Goal: Task Accomplishment & Management: Manage account settings

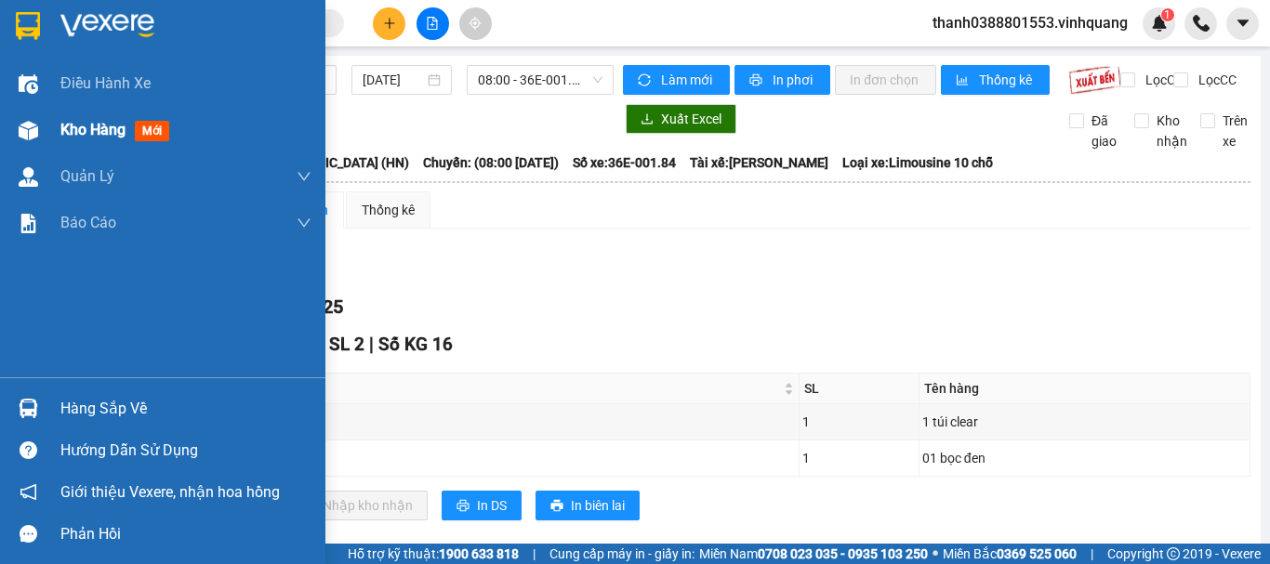
click at [70, 130] on span "Kho hàng" at bounding box center [92, 130] width 65 height 18
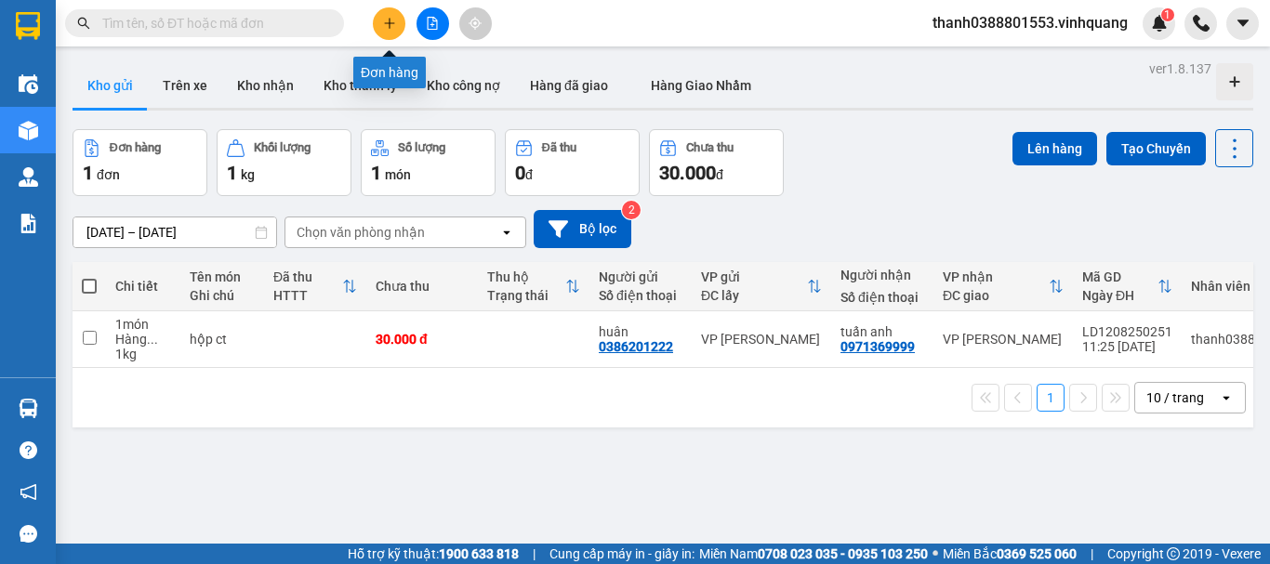
click at [391, 22] on icon "plus" at bounding box center [389, 23] width 13 height 13
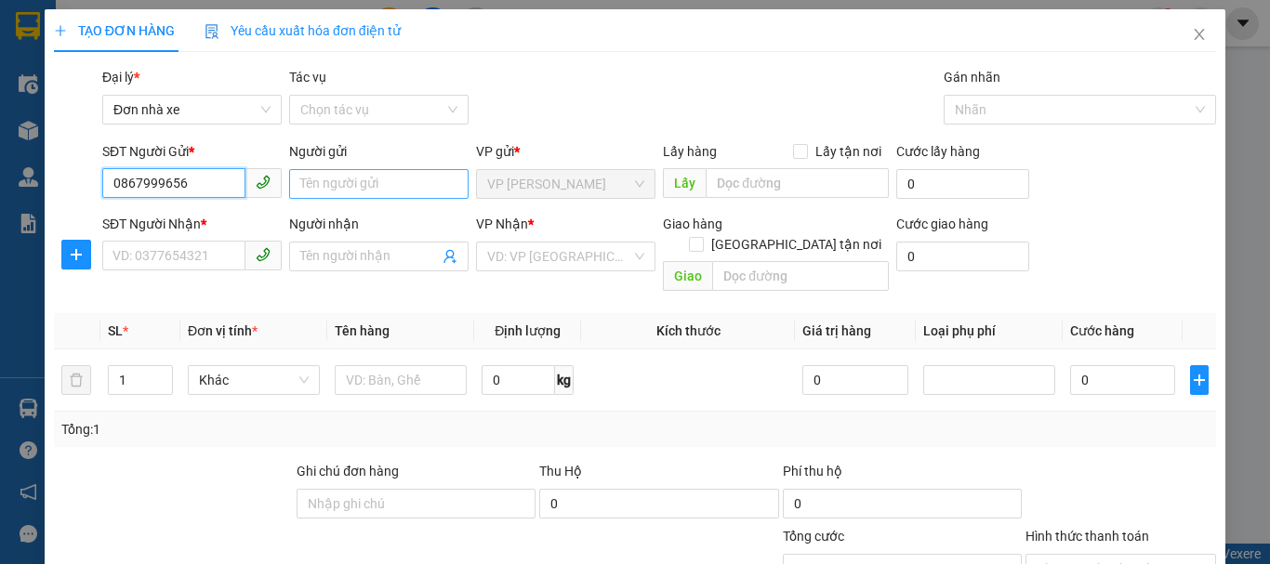
type input "0867999656"
click at [350, 185] on input "Người gửi" at bounding box center [378, 184] width 179 height 30
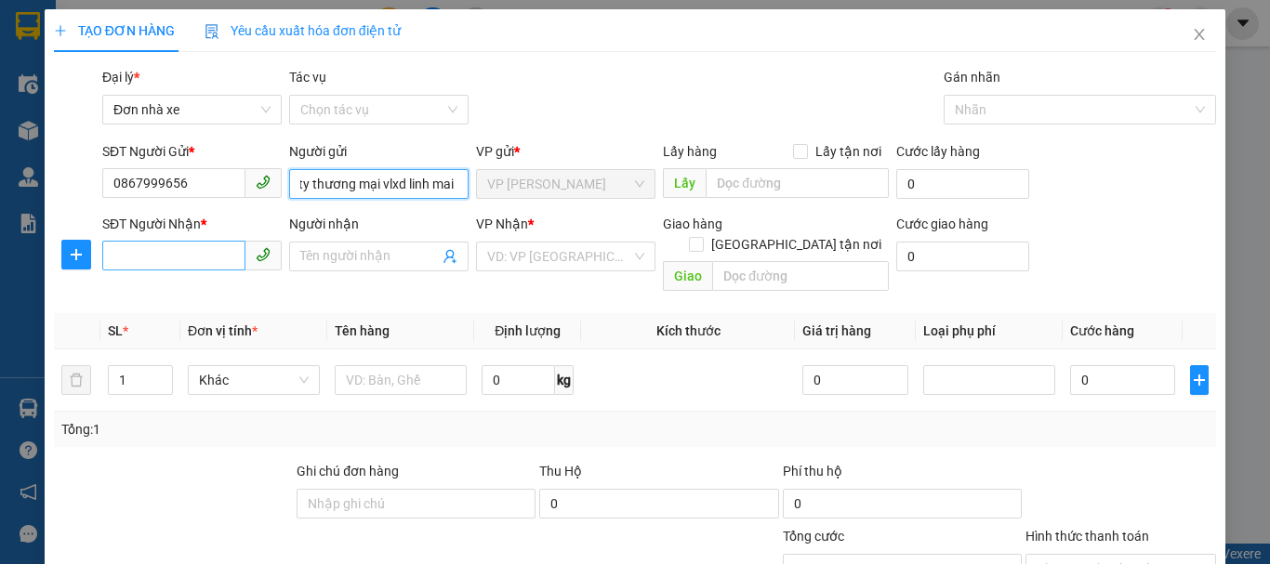
type input "cty thương mại vlxd linh mai"
click at [173, 242] on input "SĐT Người Nhận *" at bounding box center [173, 256] width 143 height 30
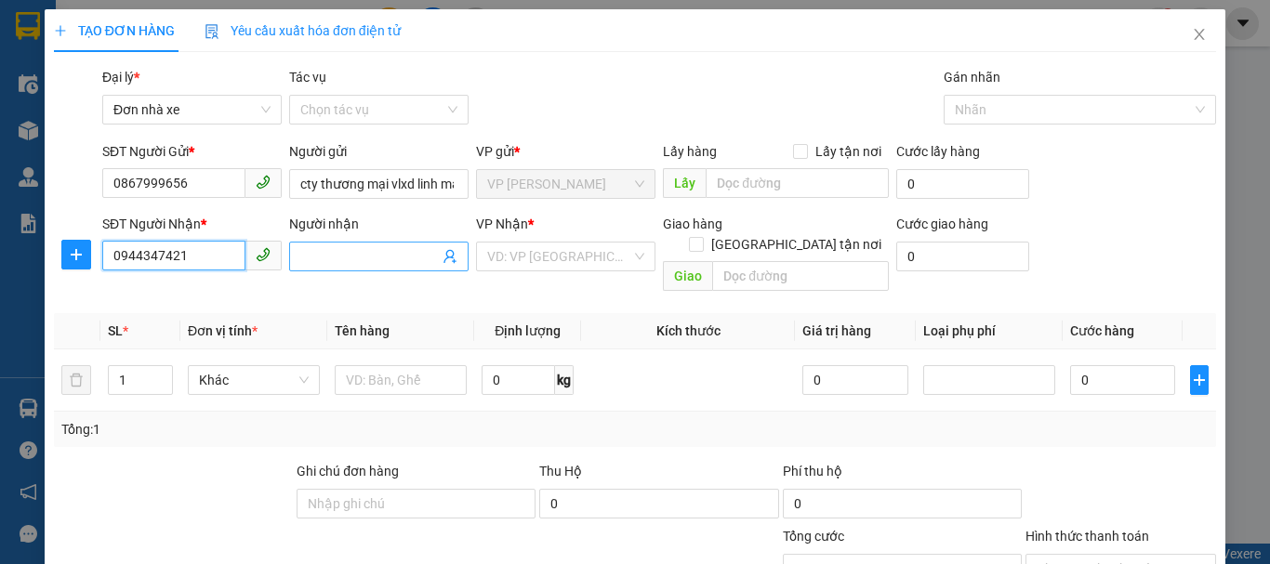
type input "0944347421"
click at [333, 267] on span at bounding box center [378, 257] width 179 height 30
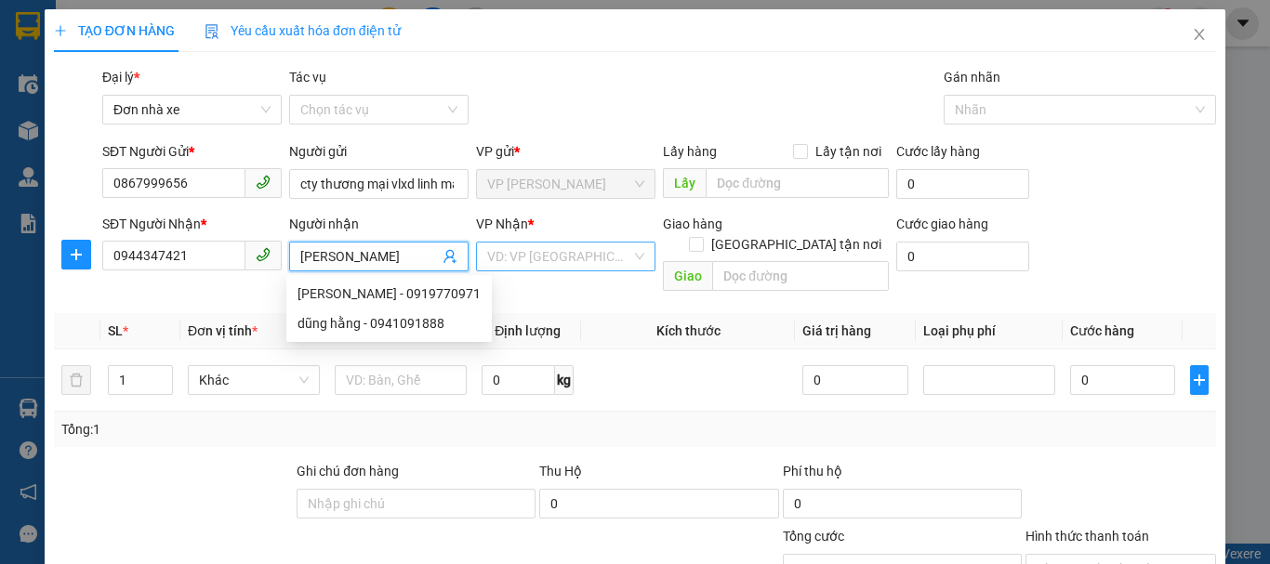
type input "dũng hằng"
click at [576, 253] on input "search" at bounding box center [559, 257] width 144 height 28
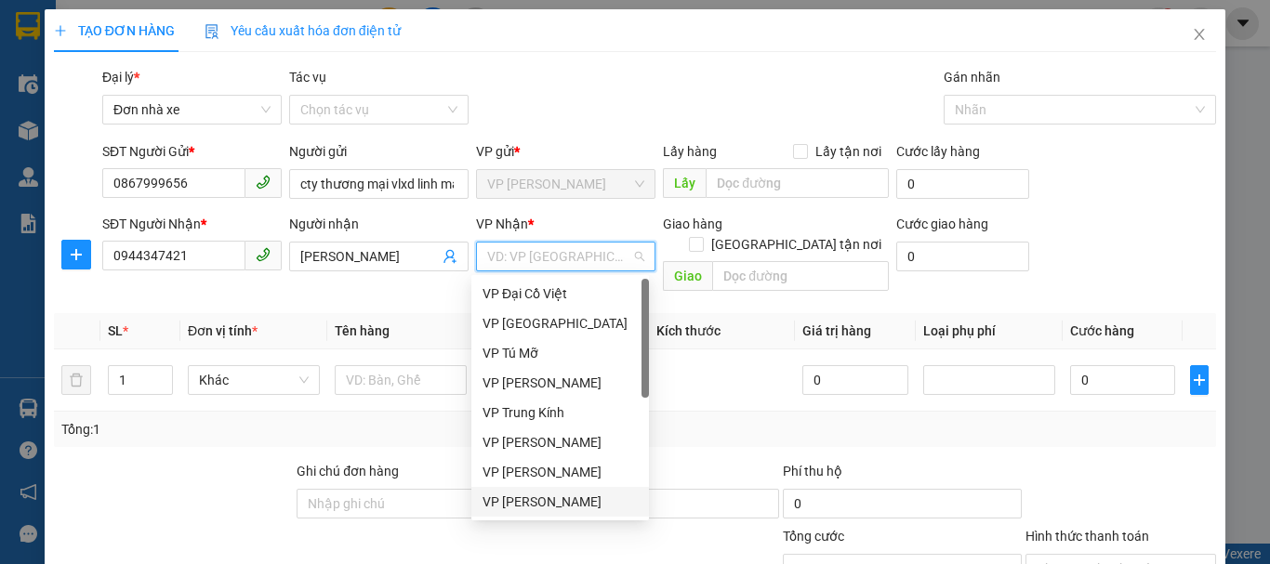
click at [566, 495] on div "VP [PERSON_NAME]" at bounding box center [560, 502] width 155 height 20
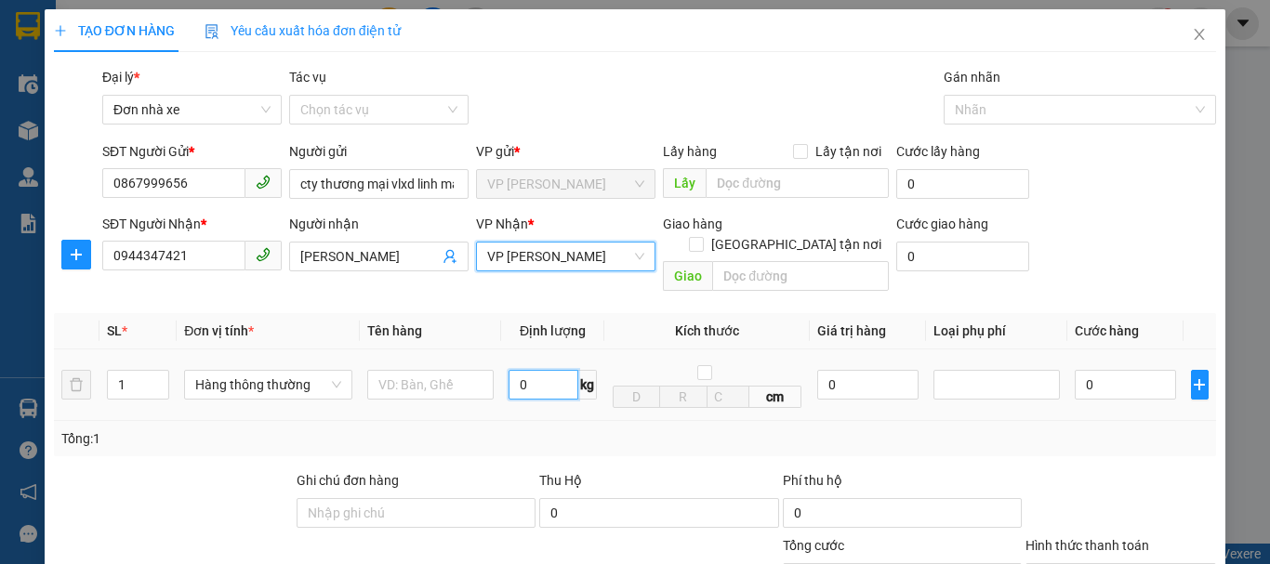
click at [548, 370] on input "0" at bounding box center [544, 385] width 70 height 30
type input "5"
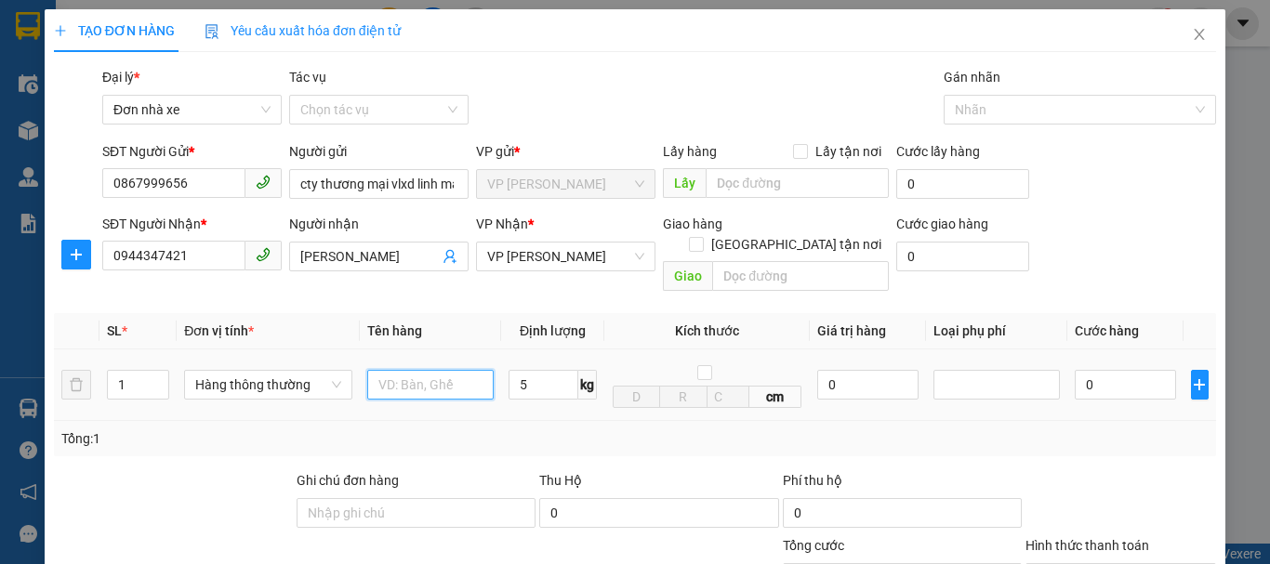
click at [428, 370] on input "text" at bounding box center [430, 385] width 126 height 30
type input "30.000"
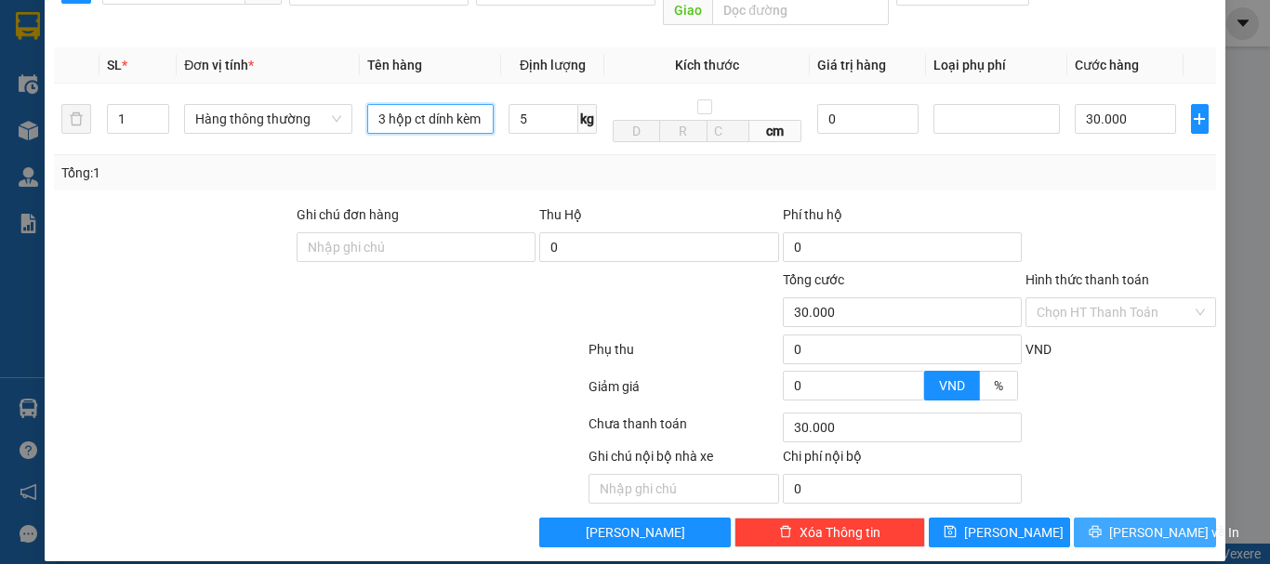
type input "3 hộp ct dính kèm"
click at [1151, 523] on span "Lưu và In" at bounding box center [1174, 533] width 130 height 20
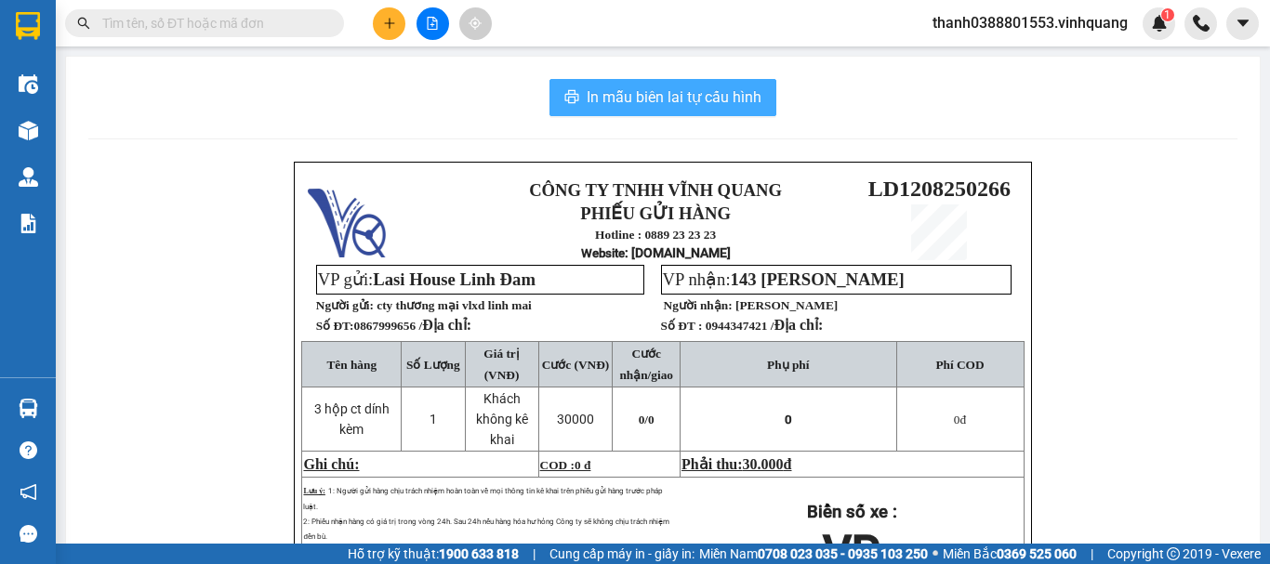
click at [626, 103] on span "In mẫu biên lai tự cấu hình" at bounding box center [674, 97] width 175 height 23
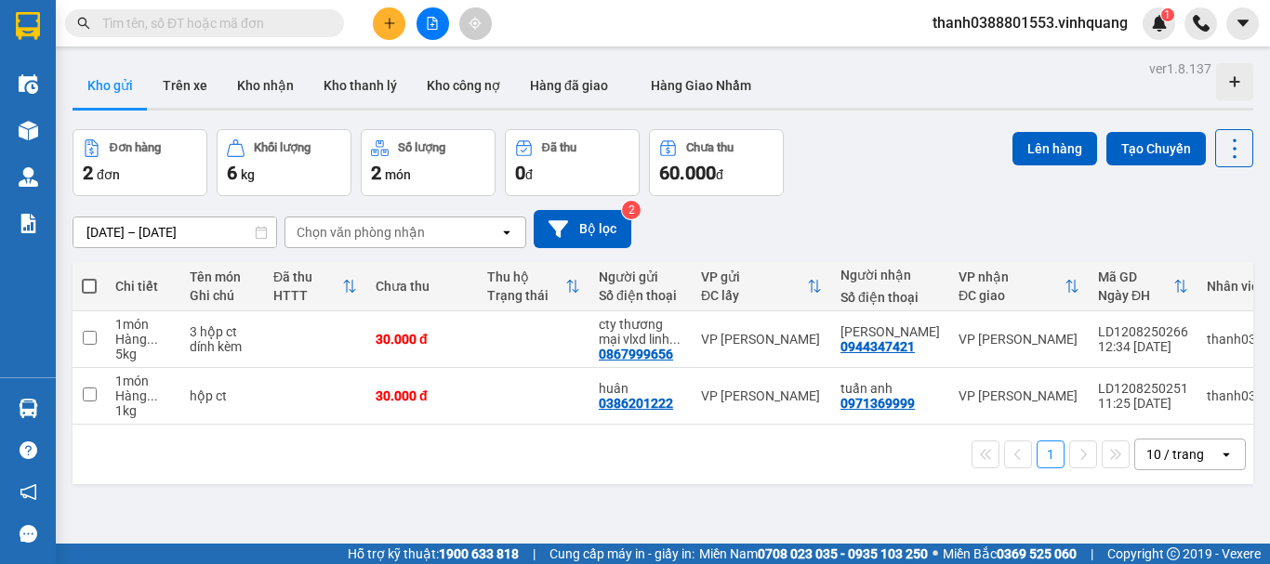
click at [385, 25] on icon "plus" at bounding box center [389, 23] width 13 height 13
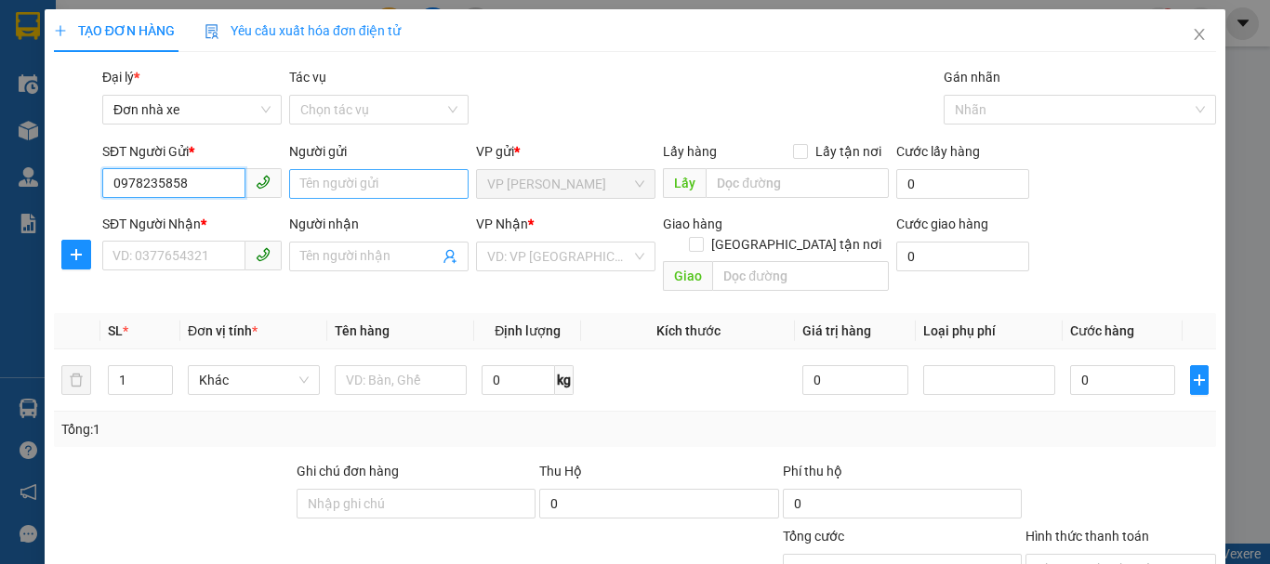
type input "0978235858"
click at [359, 191] on input "Người gửi" at bounding box center [378, 184] width 179 height 30
type input "fork form"
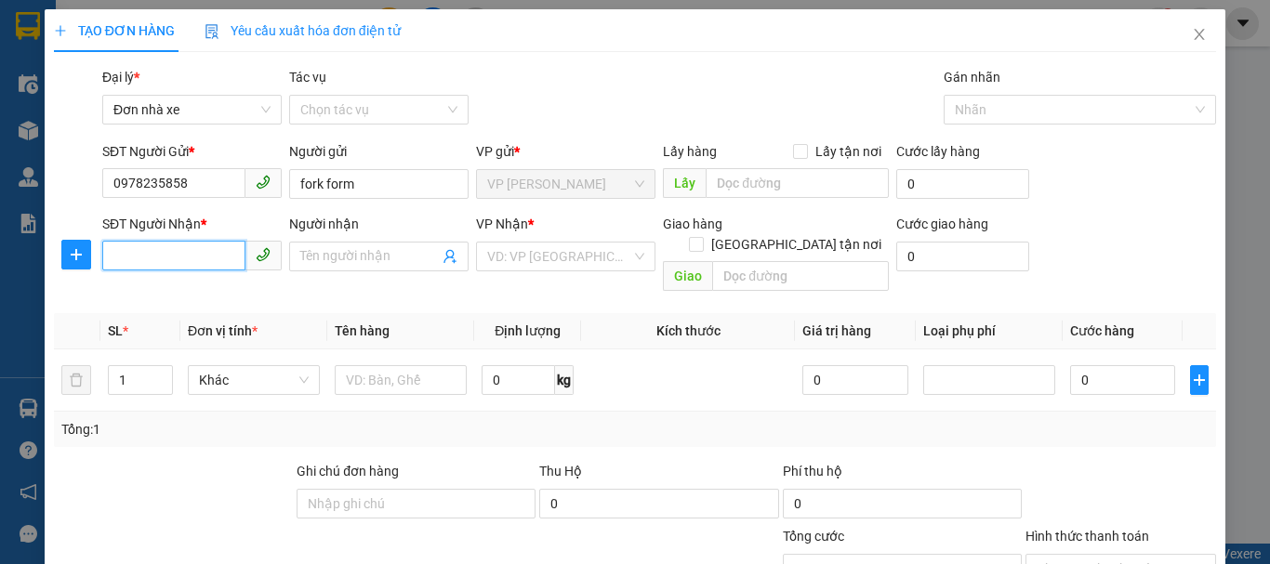
click at [185, 257] on input "SĐT Người Nhận *" at bounding box center [173, 256] width 143 height 30
type input "0914535326"
click at [347, 262] on input "Người nhận" at bounding box center [369, 256] width 139 height 20
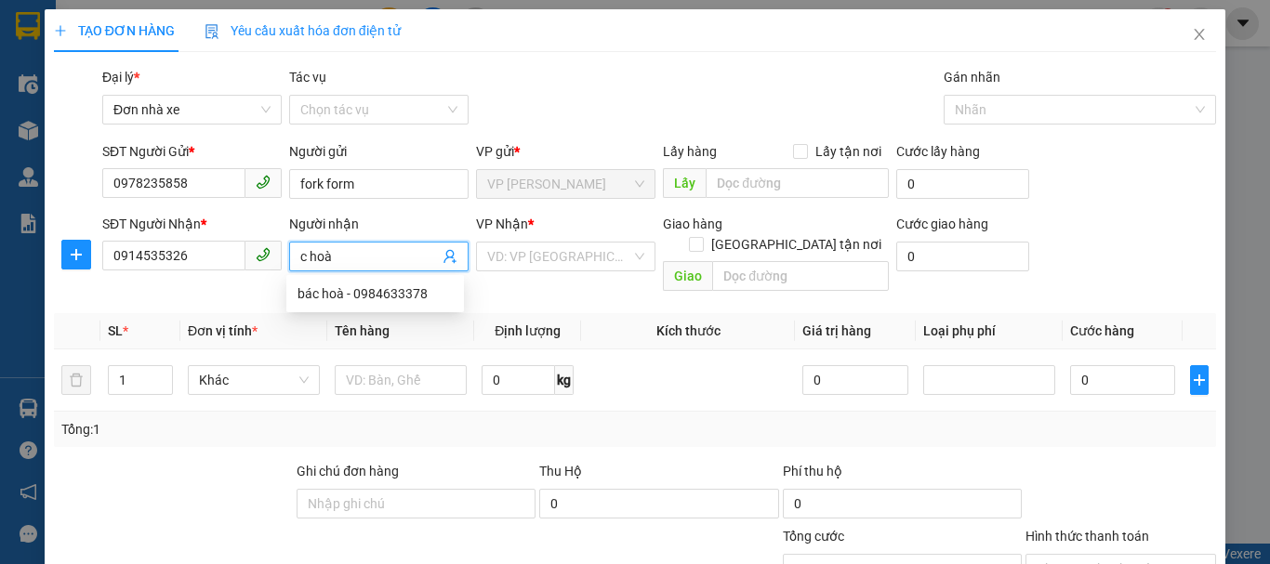
type input "c hoà"
click at [528, 228] on b "*" at bounding box center [531, 224] width 6 height 15
click at [593, 277] on div "VP Nhận * VD: VP Sài Gòn" at bounding box center [565, 246] width 179 height 65
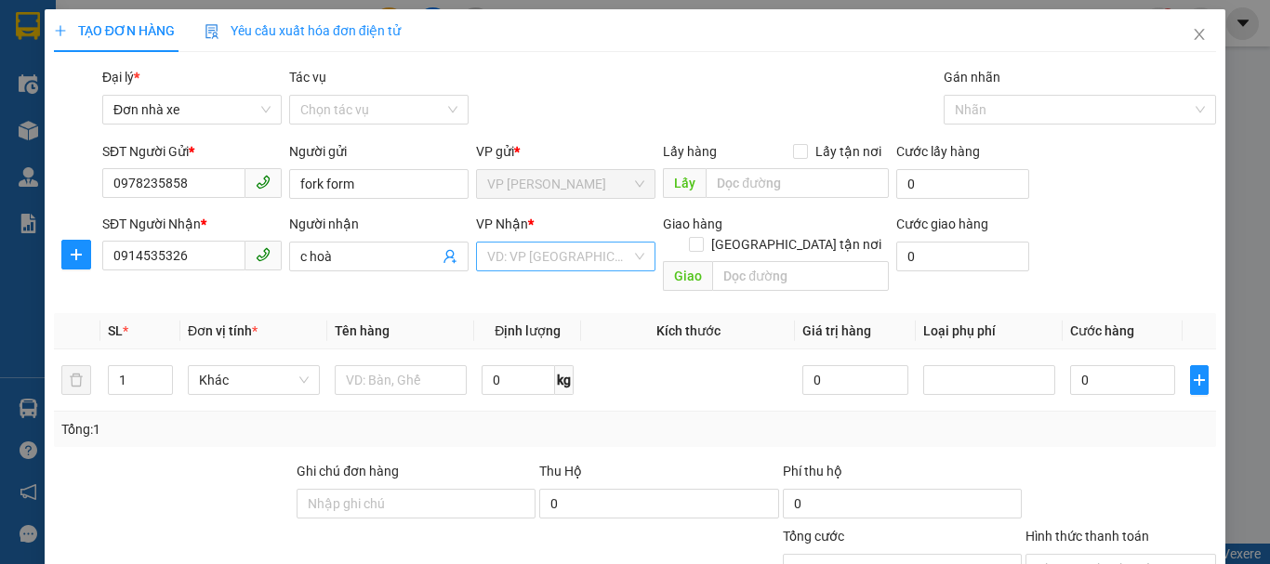
click at [596, 270] on input "search" at bounding box center [559, 257] width 144 height 28
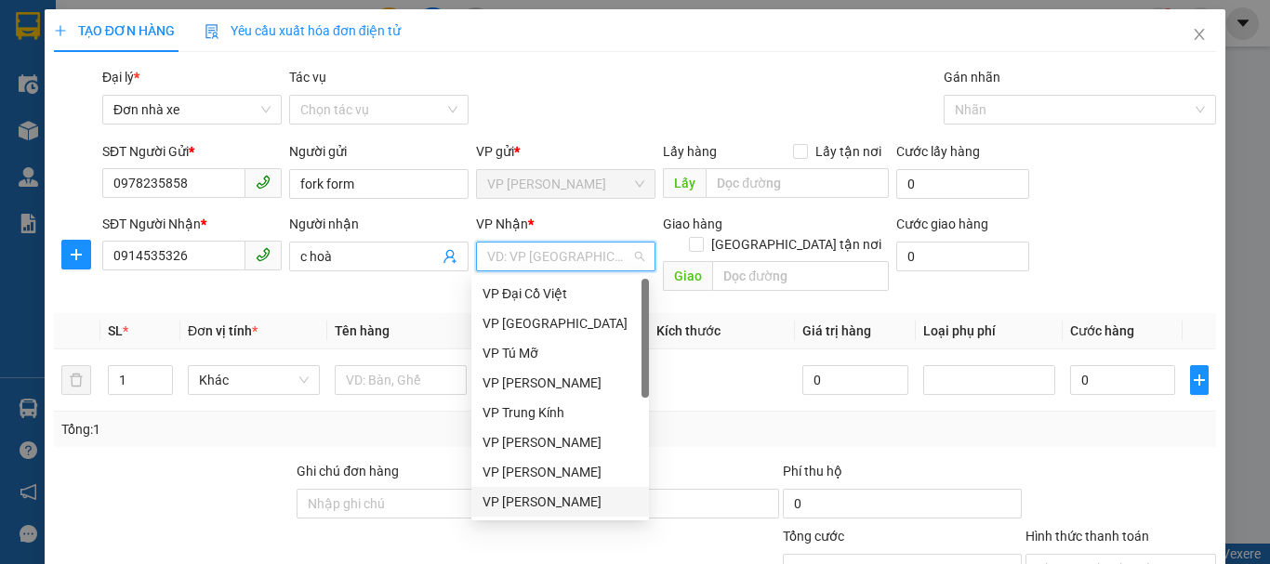
click at [589, 500] on div "VP [PERSON_NAME]" at bounding box center [560, 502] width 155 height 20
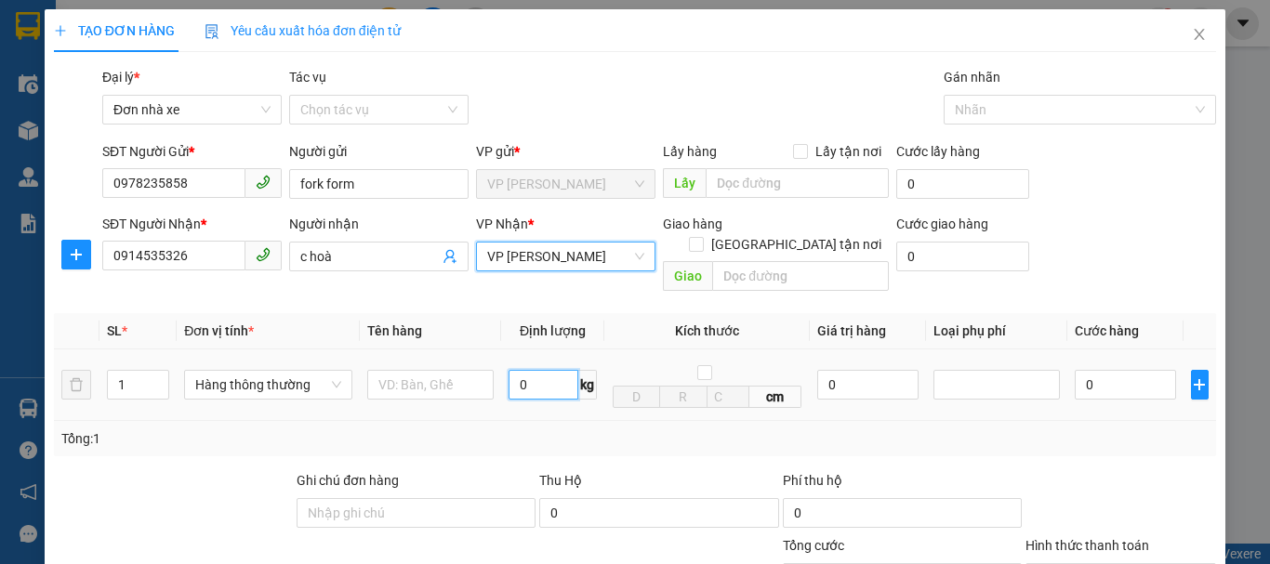
click at [549, 371] on input "0" at bounding box center [544, 385] width 70 height 30
type input "5"
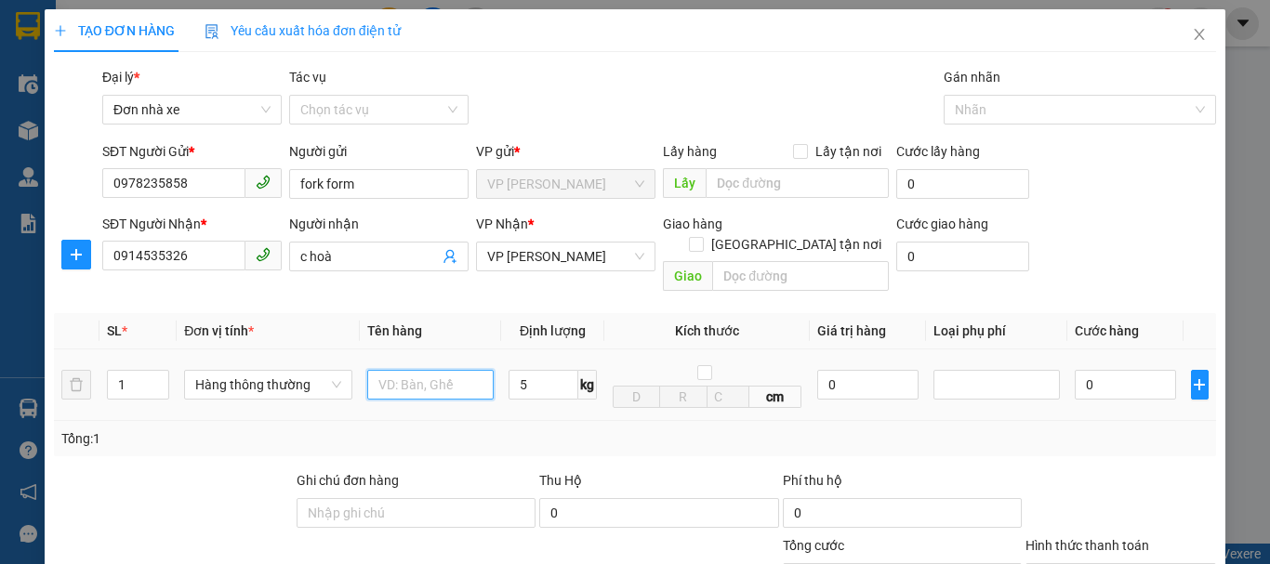
click at [432, 370] on input "text" at bounding box center [430, 385] width 126 height 30
type input "30.000"
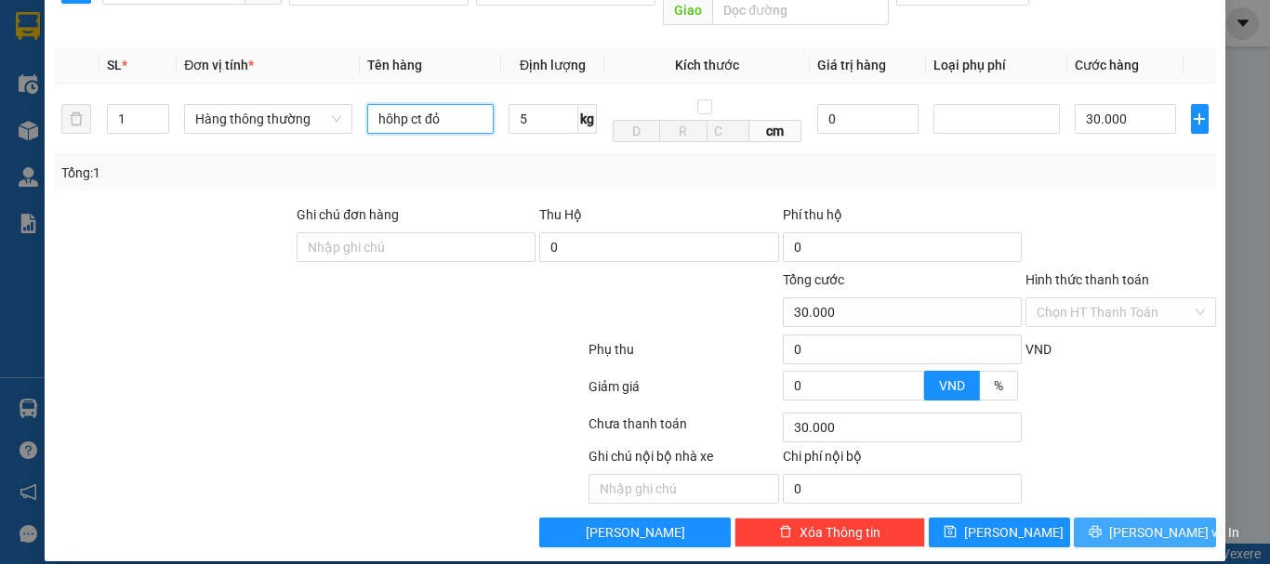
type input "hôhp ct đỏ"
click at [1116, 518] on button "Lưu và In" at bounding box center [1145, 533] width 142 height 30
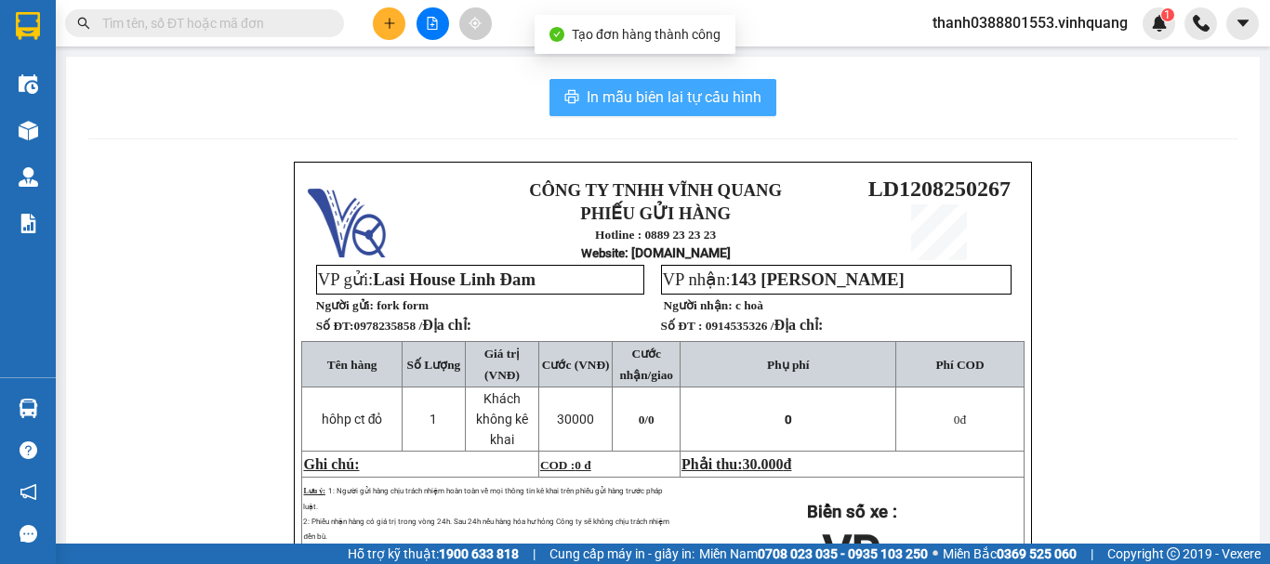
click at [706, 84] on button "In mẫu biên lai tự cấu hình" at bounding box center [662, 97] width 227 height 37
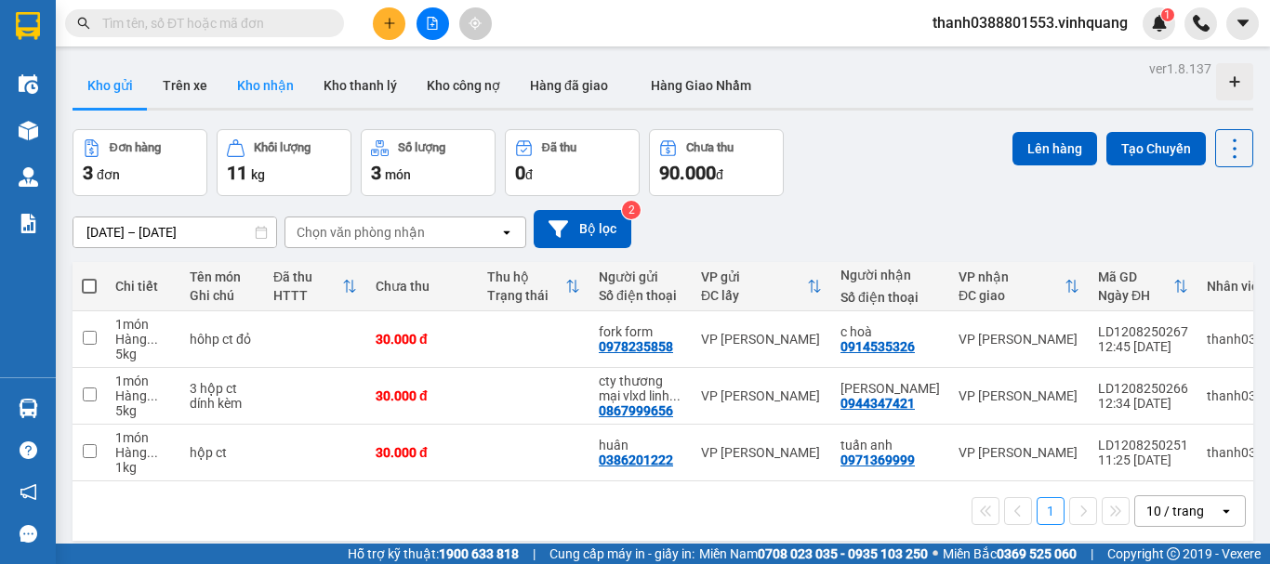
click at [268, 88] on button "Kho nhận" at bounding box center [265, 85] width 86 height 45
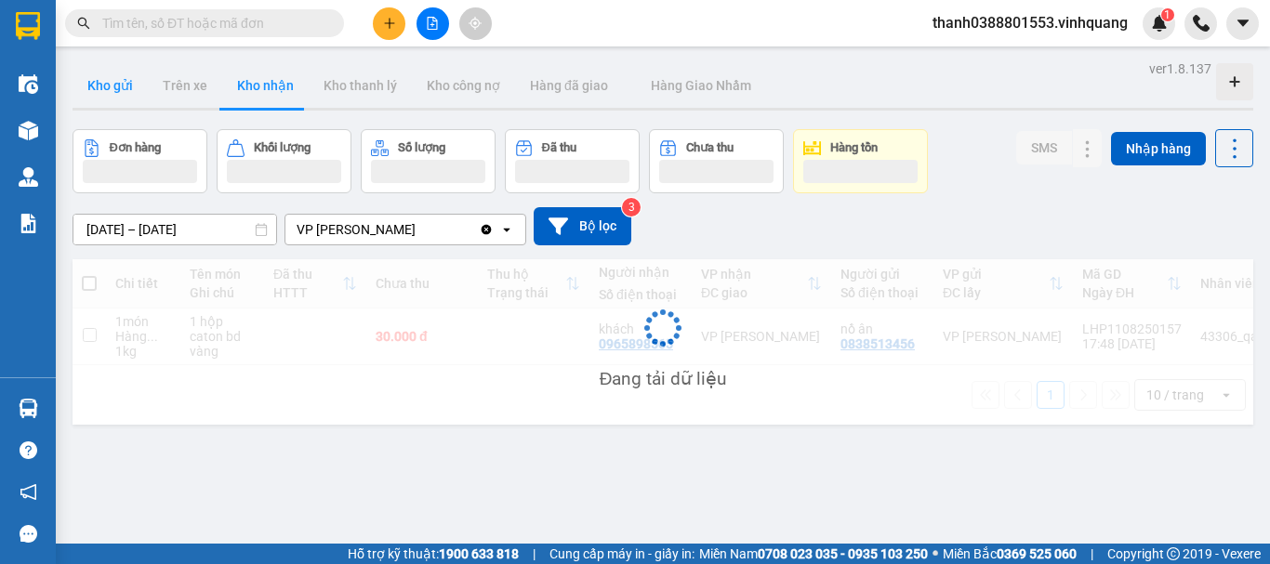
click at [127, 95] on button "Kho gửi" at bounding box center [110, 85] width 75 height 45
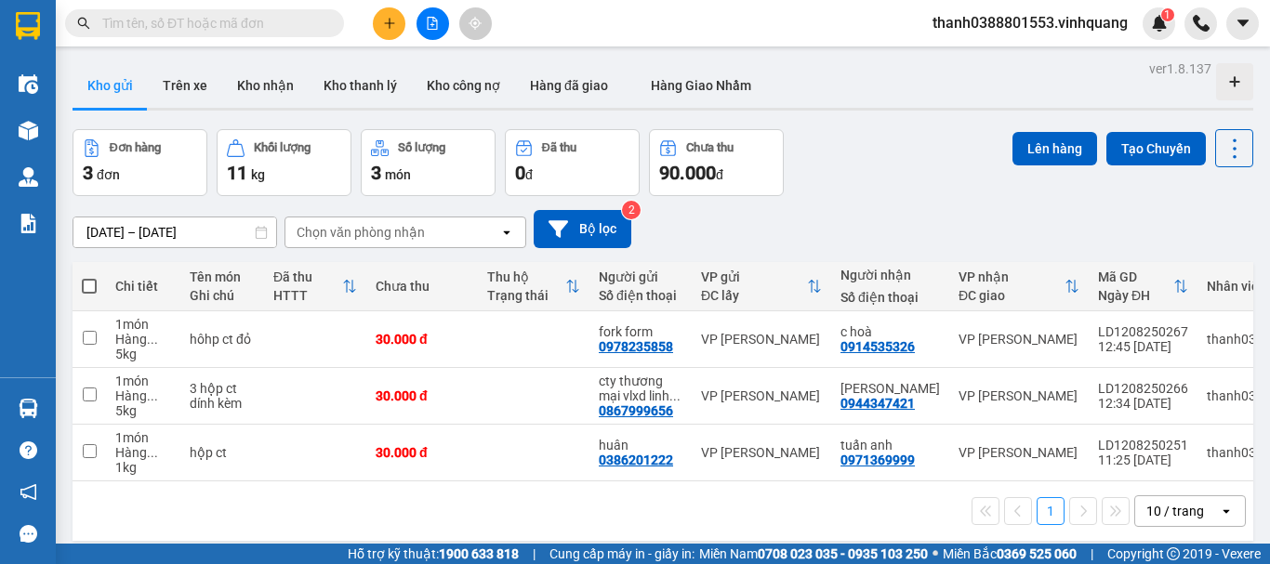
click at [90, 284] on span at bounding box center [89, 286] width 15 height 15
click at [89, 277] on input "checkbox" at bounding box center [89, 277] width 0 height 0
checkbox input "true"
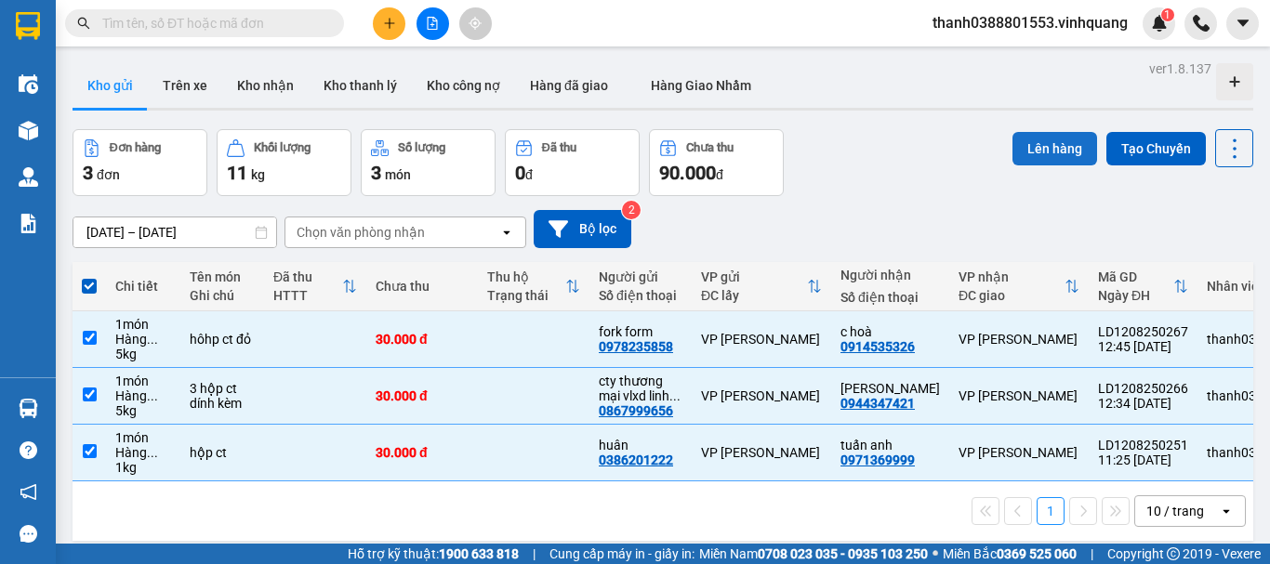
click at [1027, 144] on button "Lên hàng" at bounding box center [1055, 148] width 85 height 33
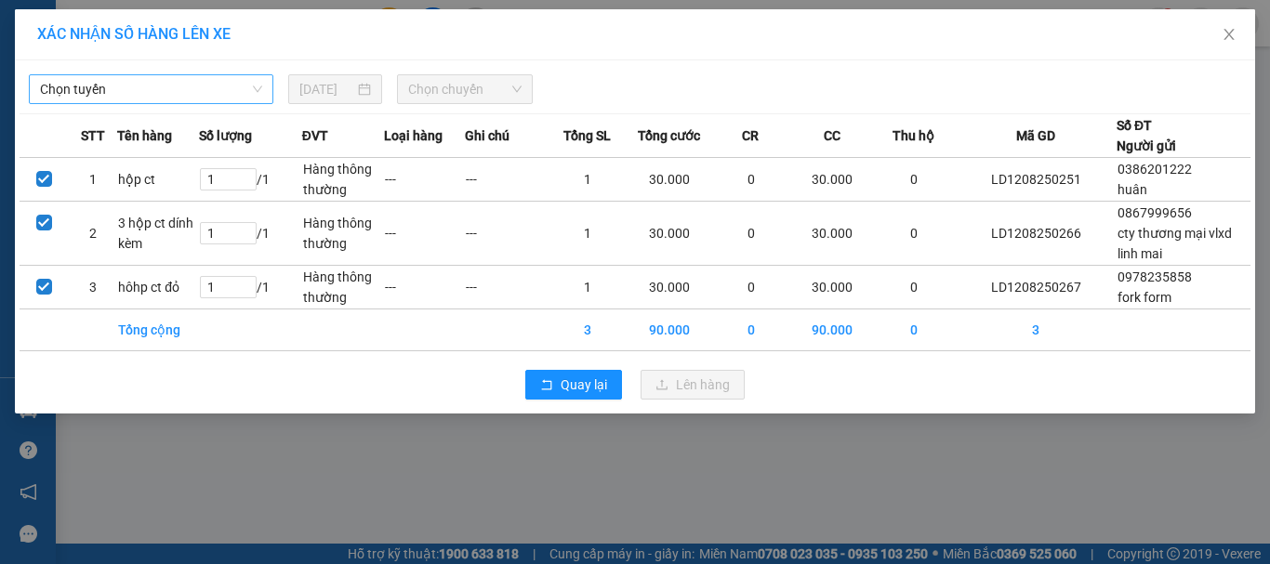
click at [118, 98] on span "Chọn tuyến" at bounding box center [151, 89] width 222 height 28
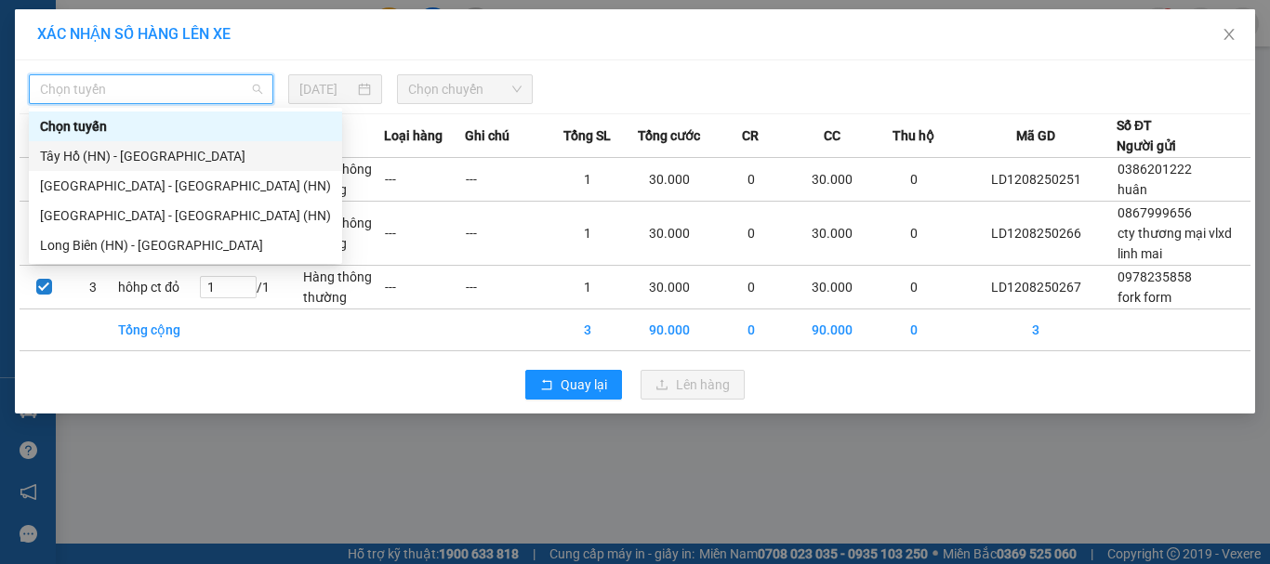
click at [139, 151] on div "Tây Hồ (HN) - Thanh Hóa" at bounding box center [185, 156] width 291 height 20
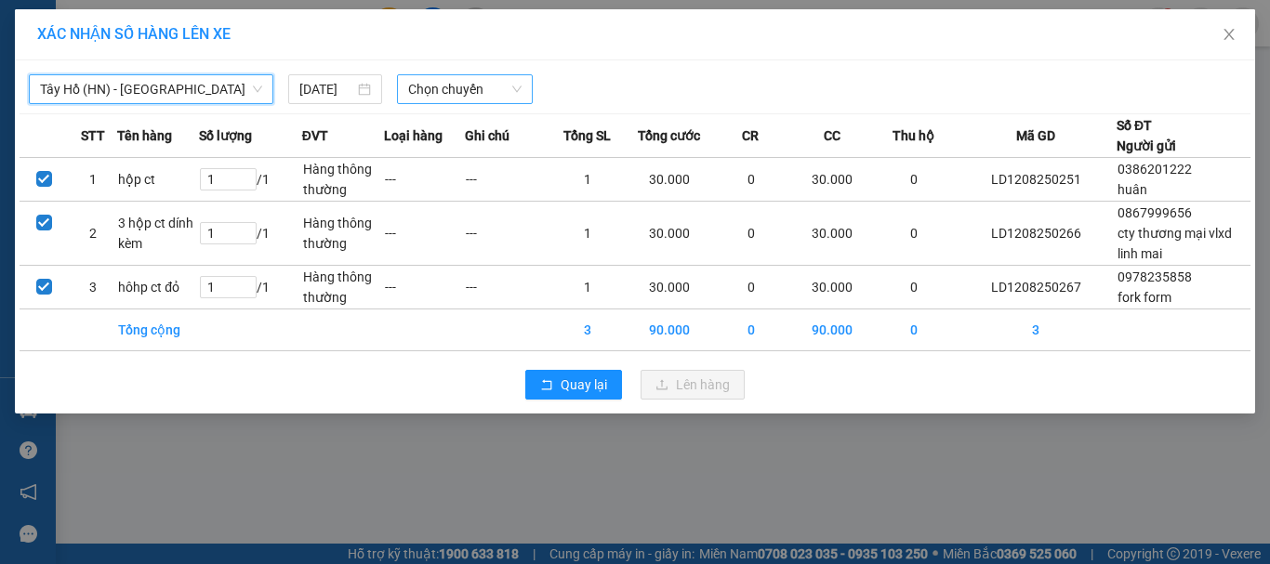
click at [450, 84] on span "Chọn chuyến" at bounding box center [465, 89] width 114 height 28
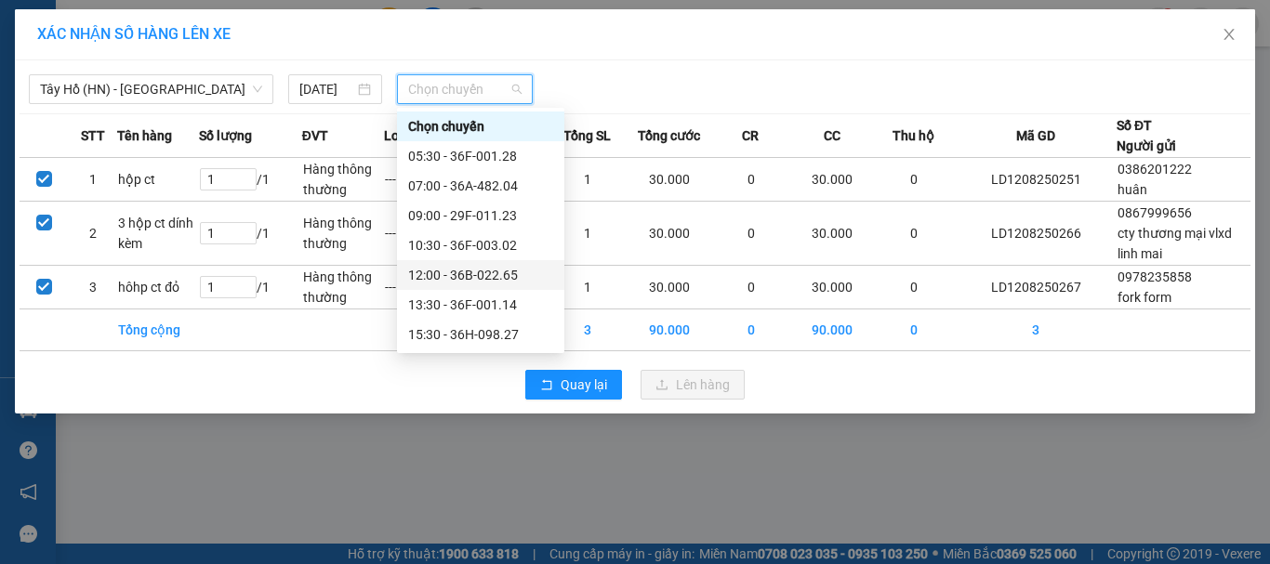
click at [447, 271] on div "12:00 - 36B-022.65" at bounding box center [480, 275] width 145 height 20
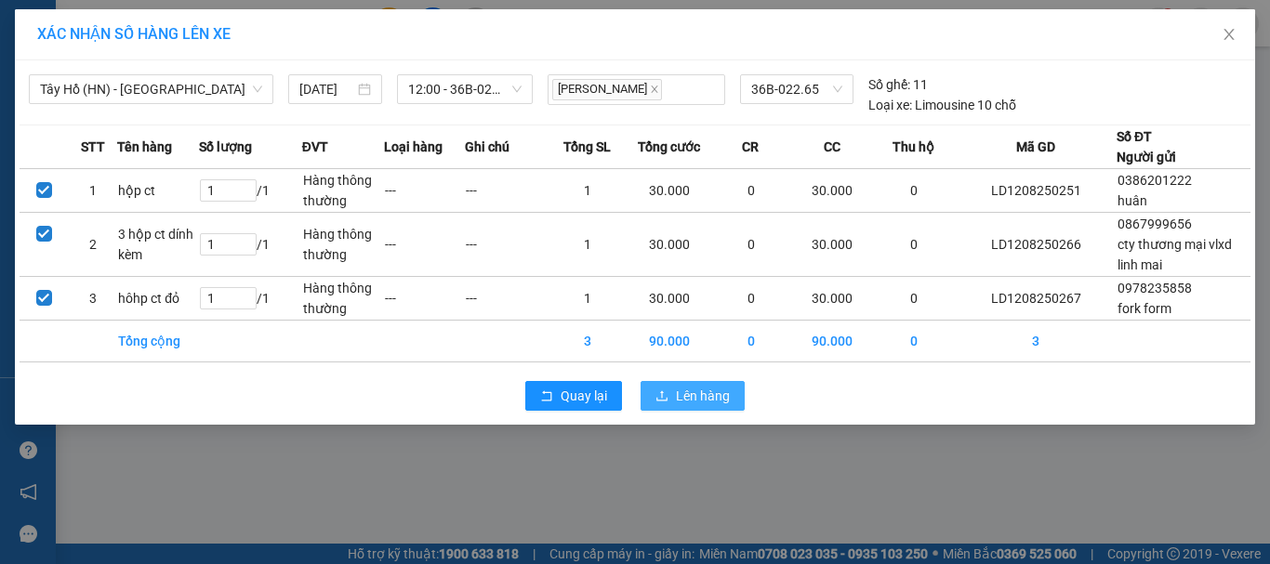
click at [663, 385] on button "Lên hàng" at bounding box center [693, 396] width 104 height 30
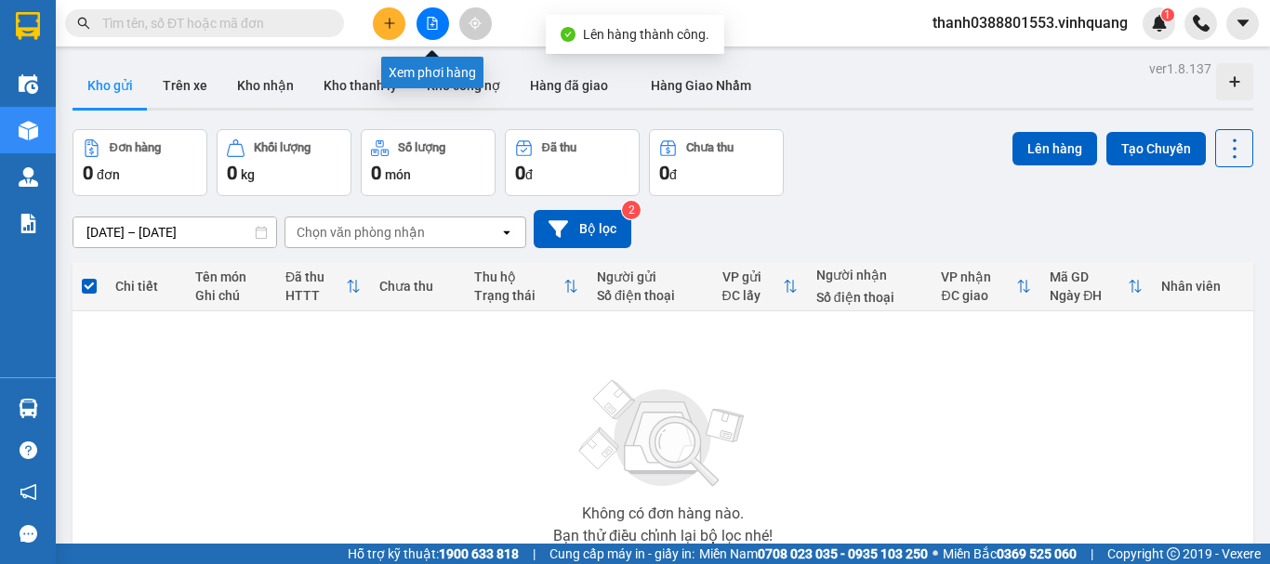
click at [445, 17] on button at bounding box center [433, 23] width 33 height 33
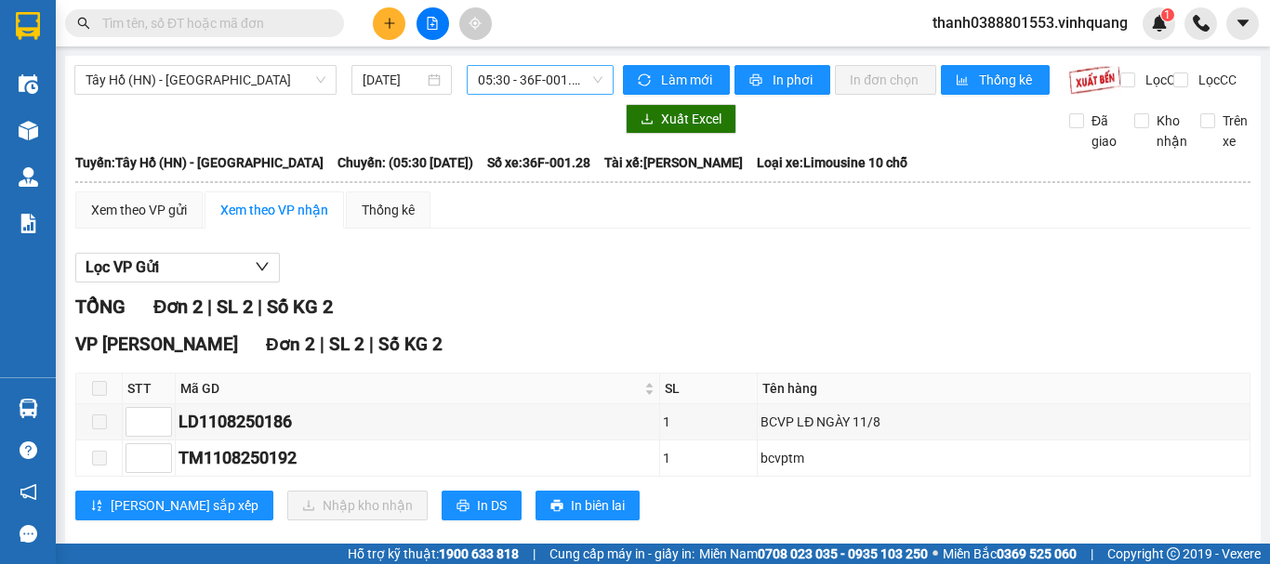
click at [547, 74] on span "05:30 - 36F-001.28" at bounding box center [540, 80] width 125 height 28
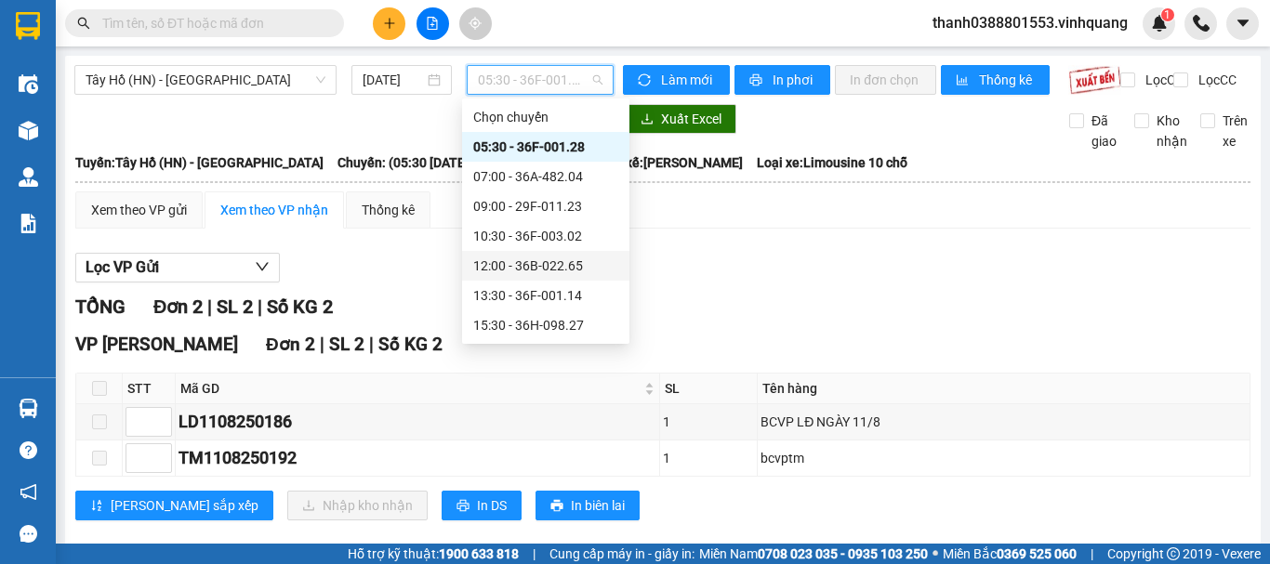
click at [520, 263] on div "12:00 - 36B-022.65" at bounding box center [545, 266] width 145 height 20
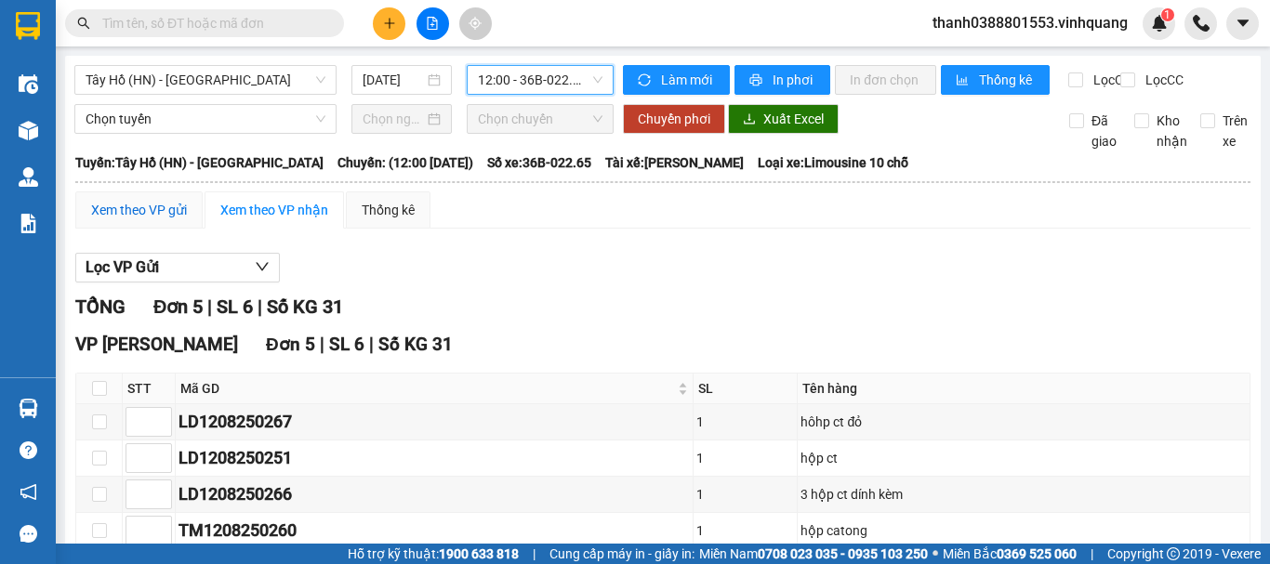
click at [139, 220] on div "Xem theo VP gửi" at bounding box center [139, 210] width 96 height 20
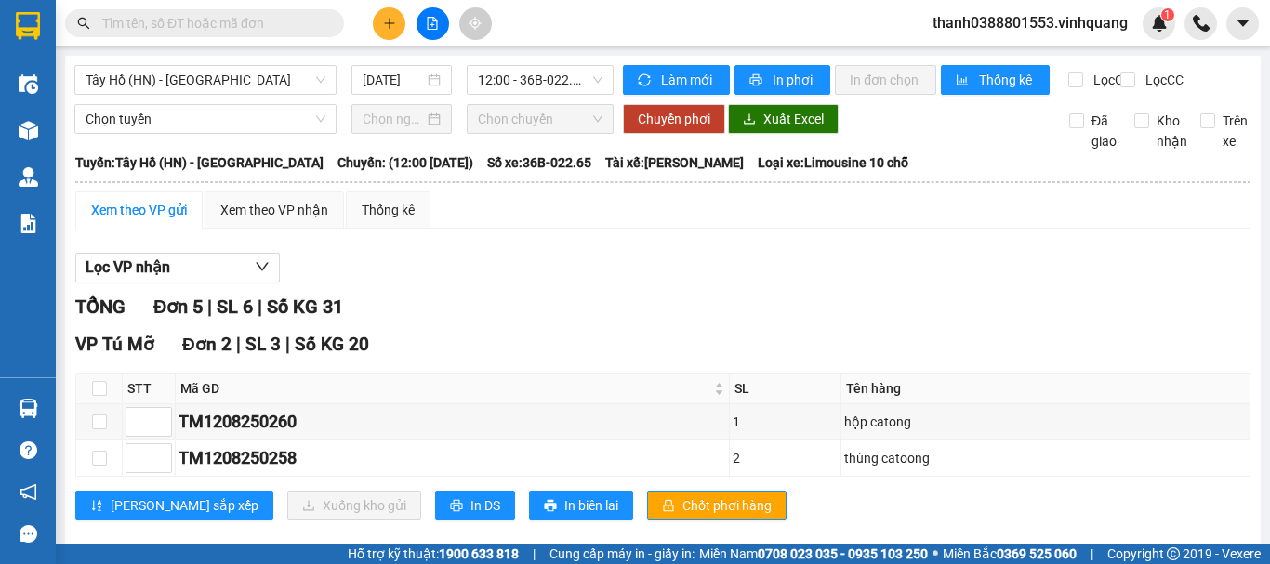
scroll to position [294, 0]
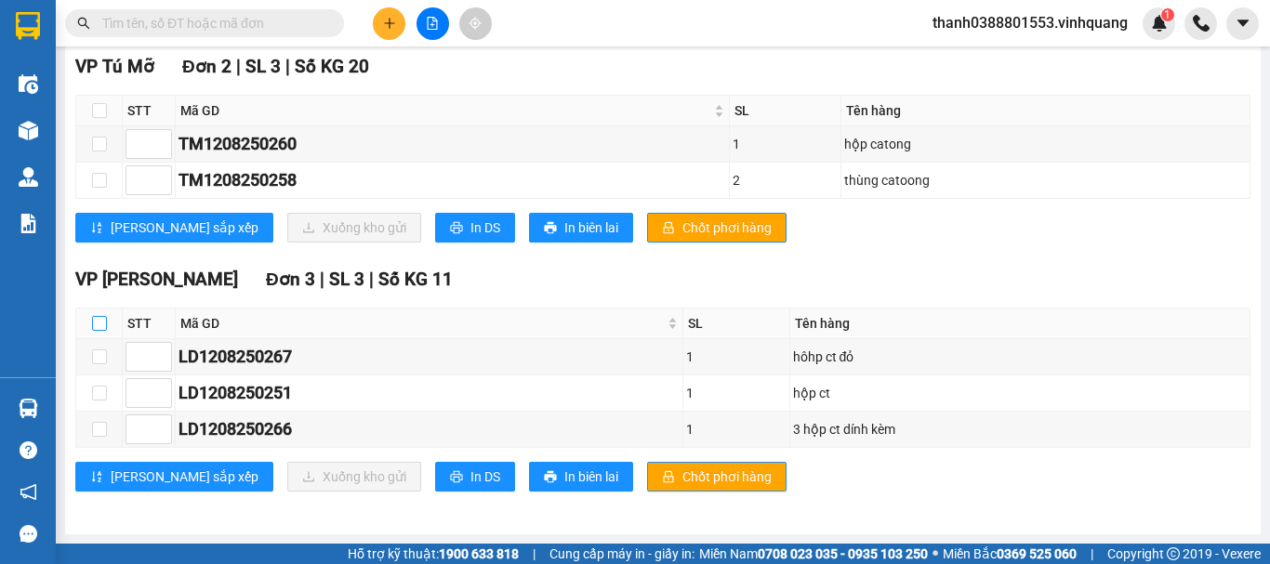
click at [93, 323] on input "checkbox" at bounding box center [99, 323] width 15 height 15
checkbox input "true"
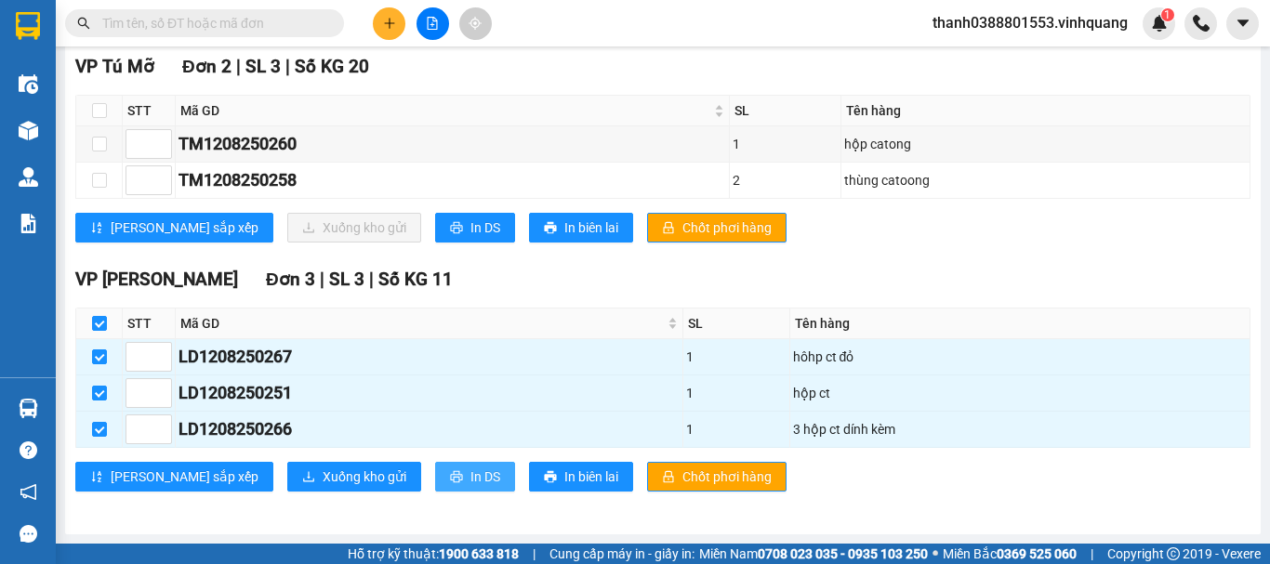
click at [470, 477] on span "In DS" at bounding box center [485, 477] width 30 height 20
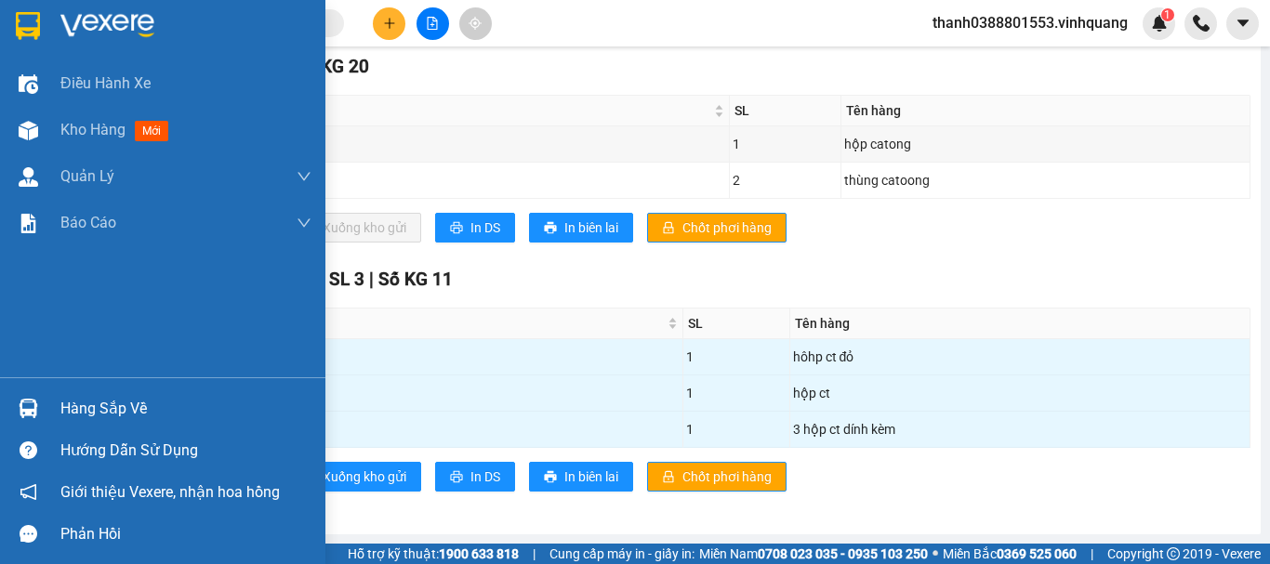
drag, startPoint x: 44, startPoint y: 411, endPoint x: 60, endPoint y: 429, distance: 24.3
click at [46, 411] on div "Hàng sắp về" at bounding box center [162, 409] width 325 height 42
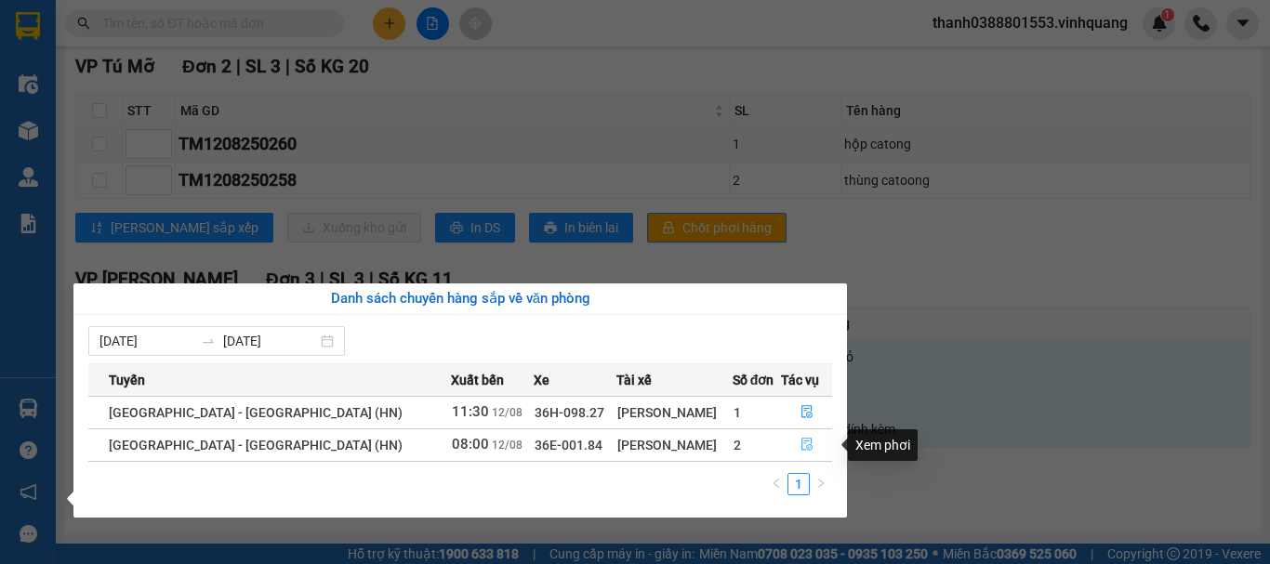
click at [801, 438] on icon "file-done" at bounding box center [807, 444] width 13 height 13
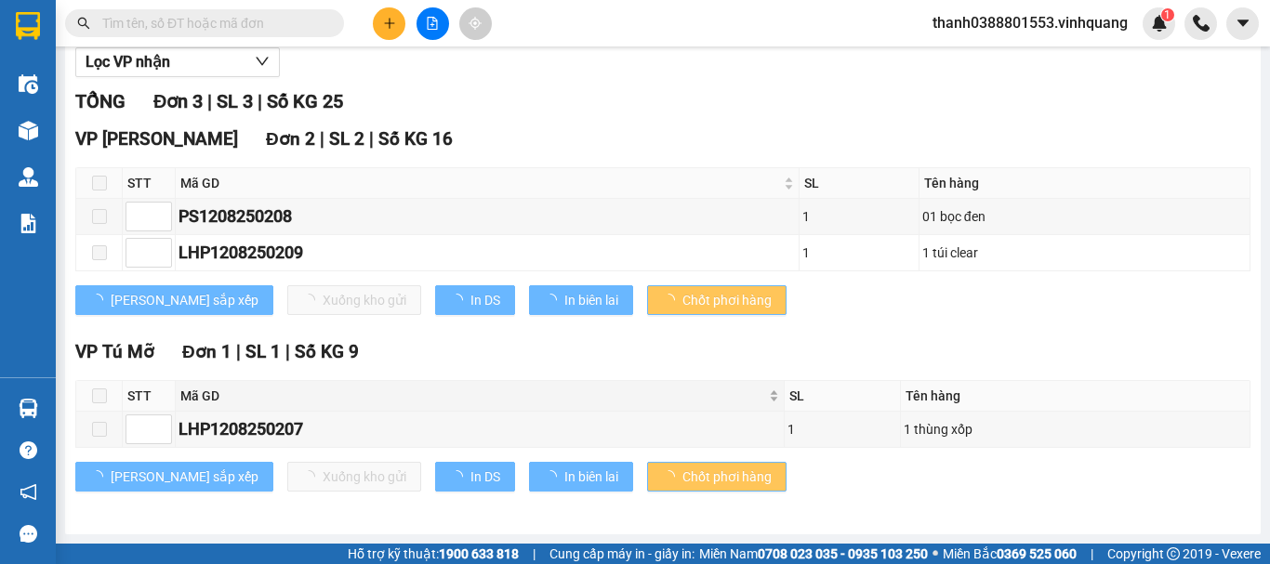
scroll to position [221, 0]
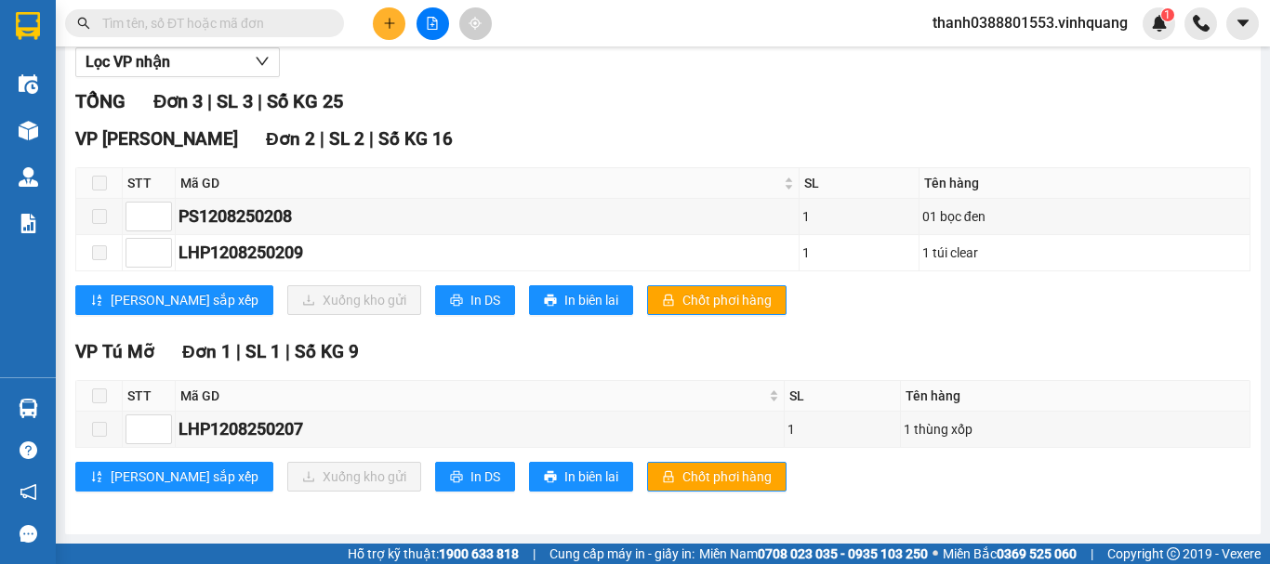
click at [101, 182] on span at bounding box center [99, 183] width 15 height 15
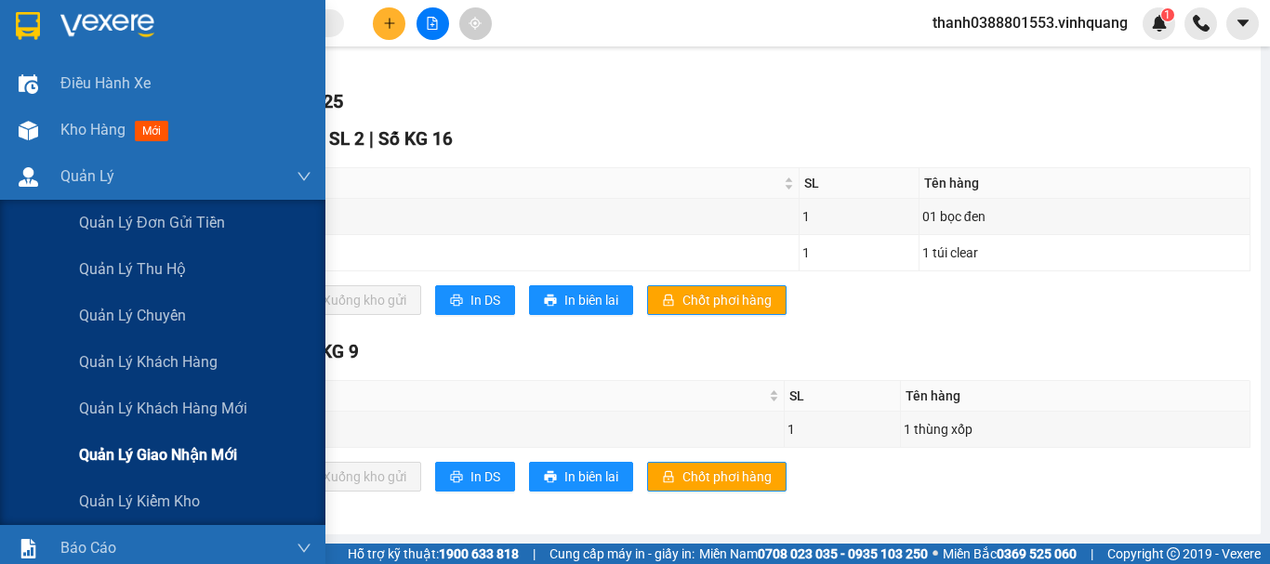
click at [164, 456] on span "Quản lý giao nhận mới" at bounding box center [158, 454] width 158 height 23
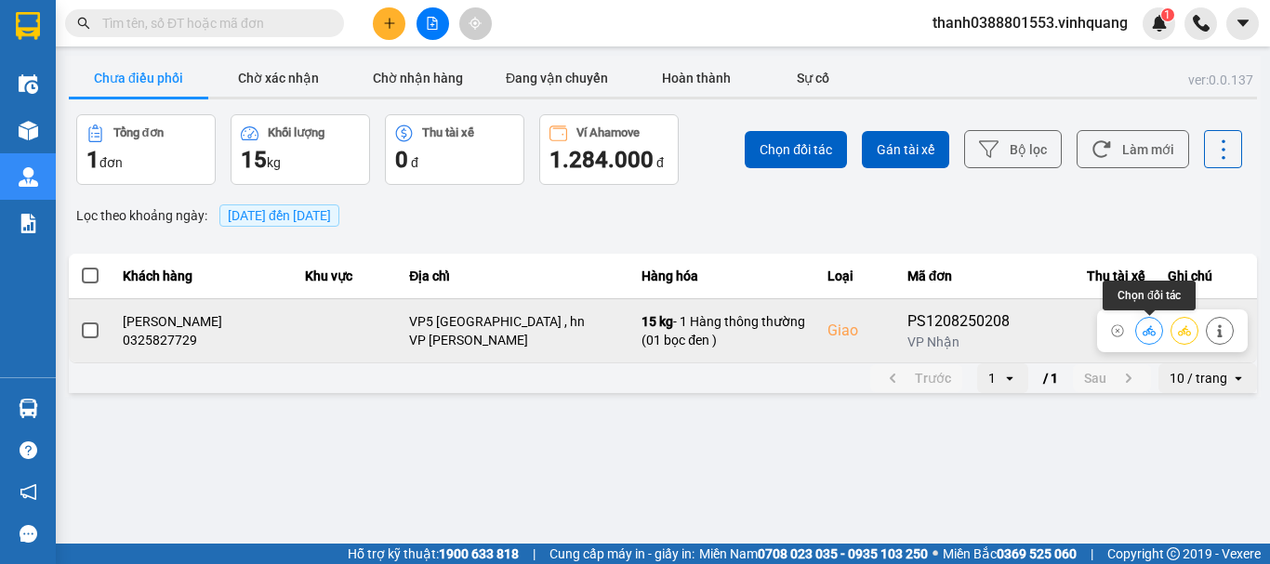
click at [1156, 333] on button at bounding box center [1149, 330] width 26 height 33
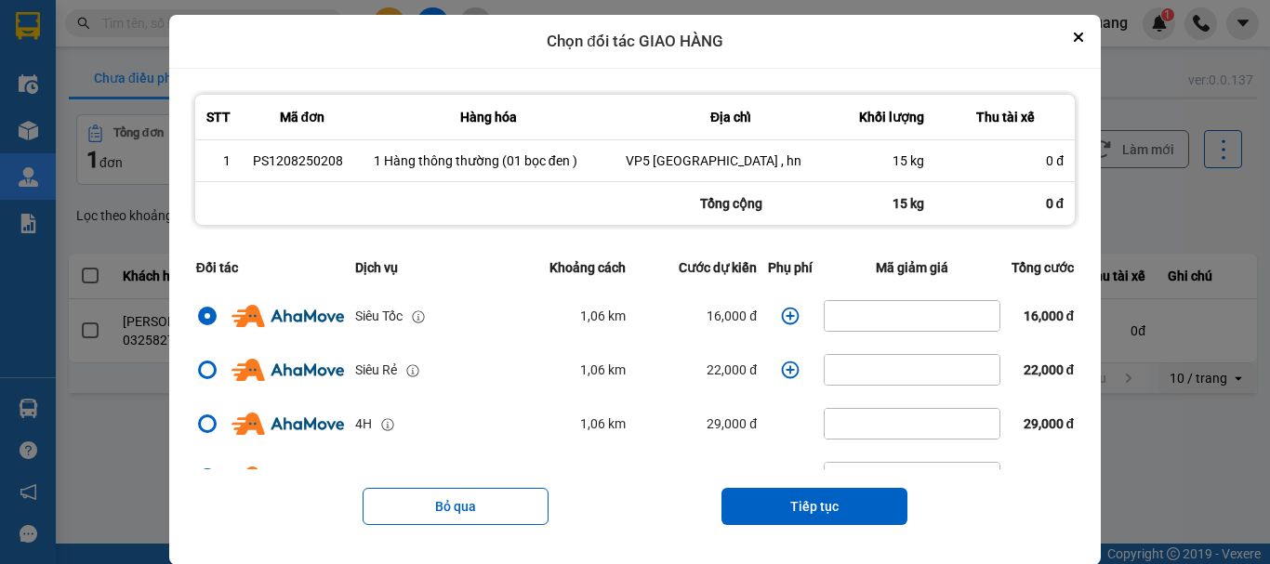
click at [803, 261] on th "Phụ phí" at bounding box center [790, 267] width 56 height 43
click at [782, 309] on icon "dialog" at bounding box center [791, 316] width 18 height 18
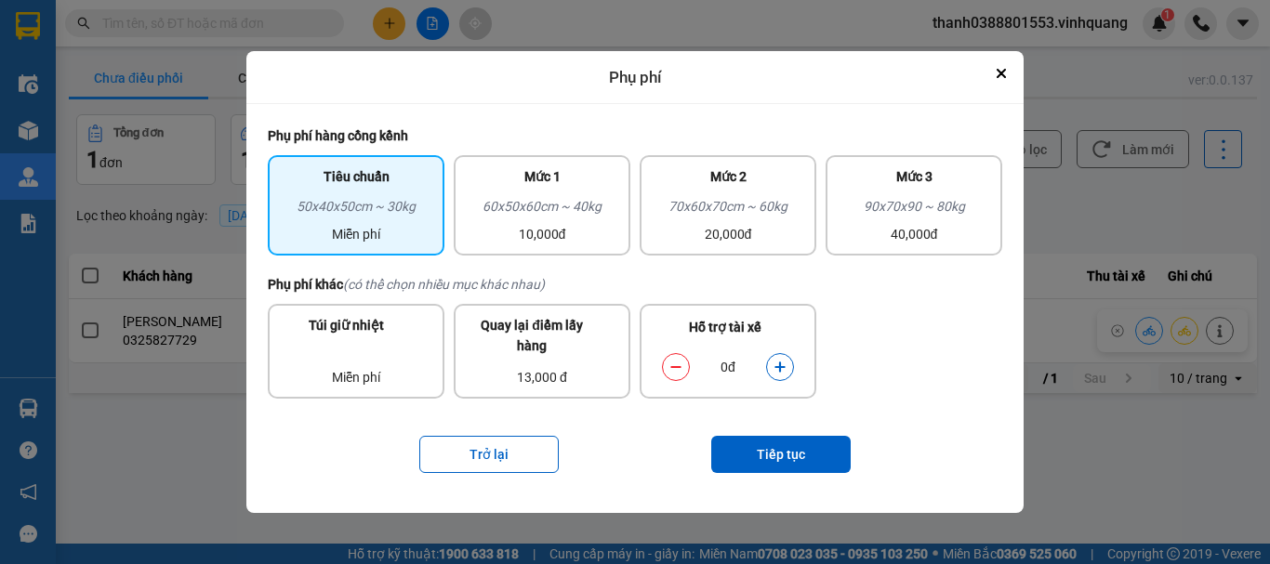
click at [771, 365] on button "dialog" at bounding box center [780, 367] width 26 height 33
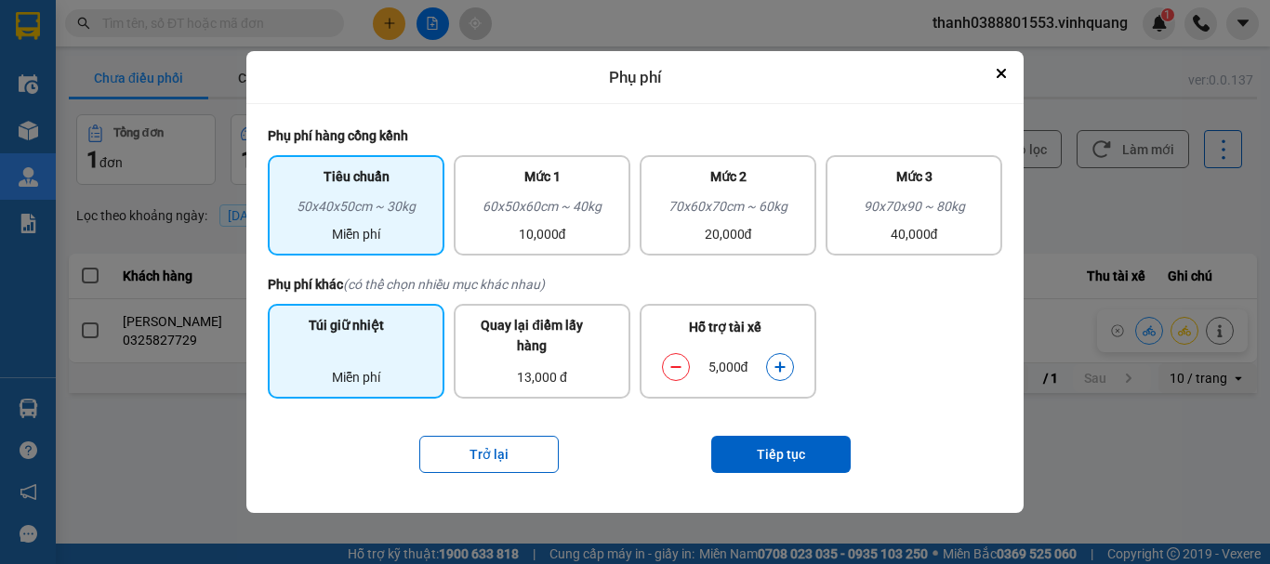
click at [378, 381] on div "Miễn phí" at bounding box center [356, 377] width 154 height 20
click at [768, 468] on button "Tiếp tục" at bounding box center [780, 454] width 139 height 37
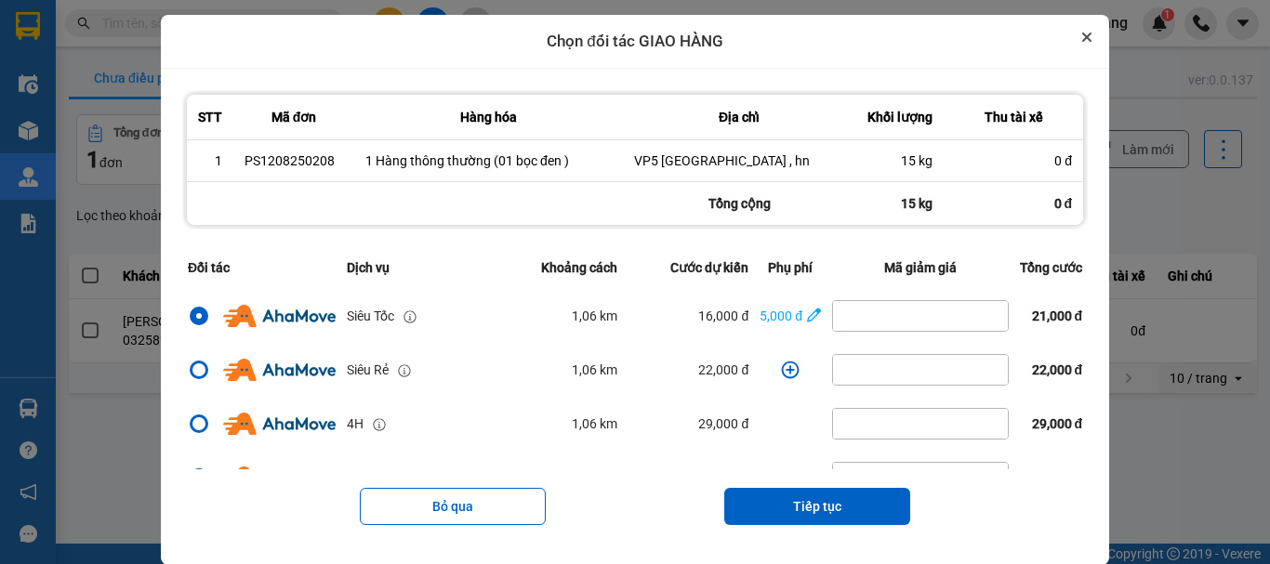
click at [1090, 39] on icon "Close" at bounding box center [1086, 36] width 7 height 7
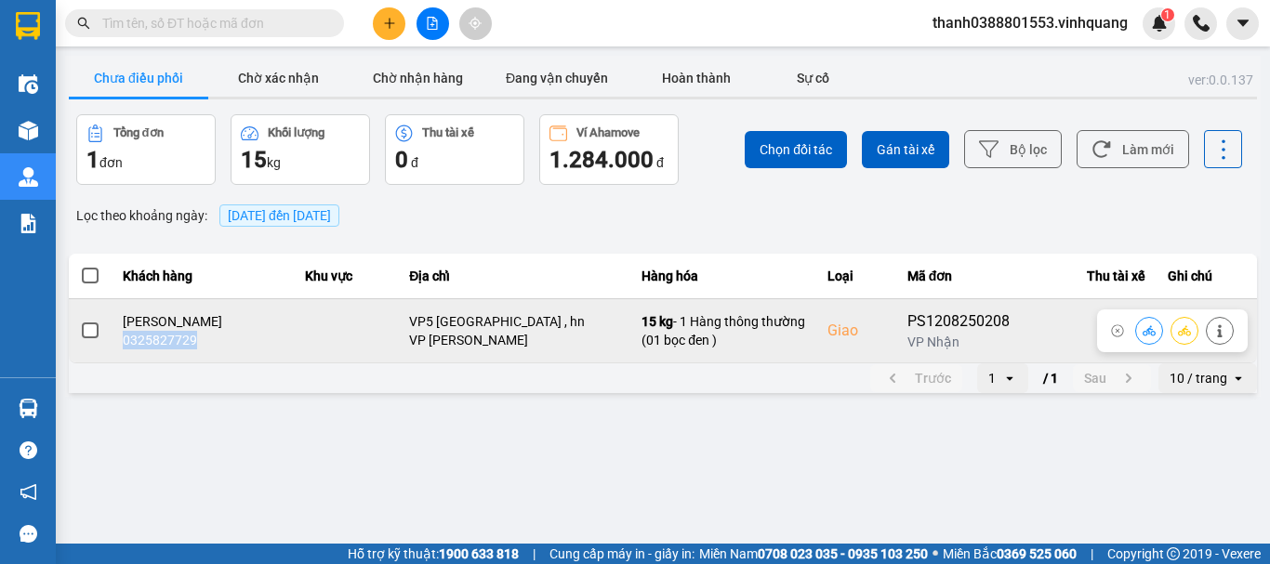
drag, startPoint x: 211, startPoint y: 346, endPoint x: 125, endPoint y: 341, distance: 86.6
click at [125, 341] on div "0325827729" at bounding box center [203, 340] width 160 height 19
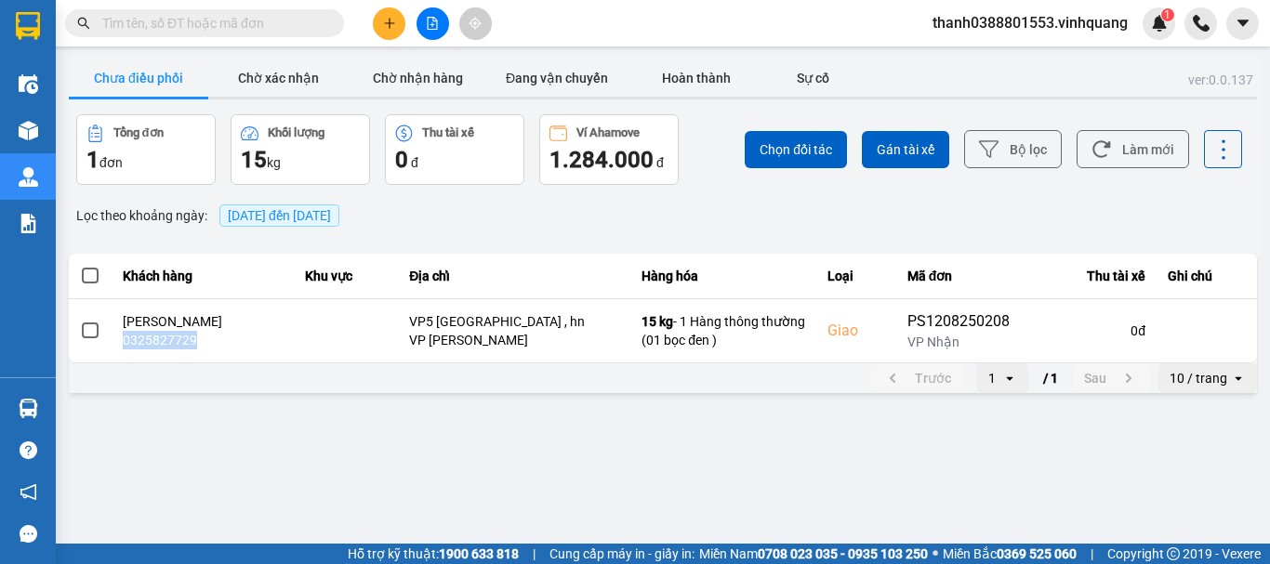
copy div "0325827729"
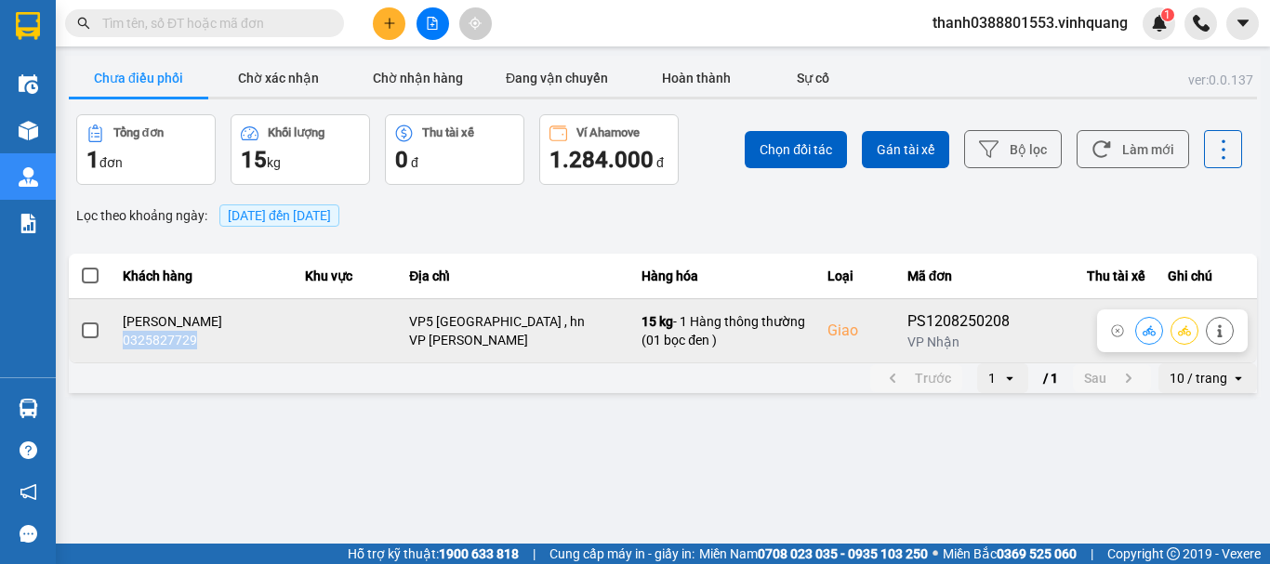
click at [1147, 329] on icon at bounding box center [1149, 330] width 13 height 13
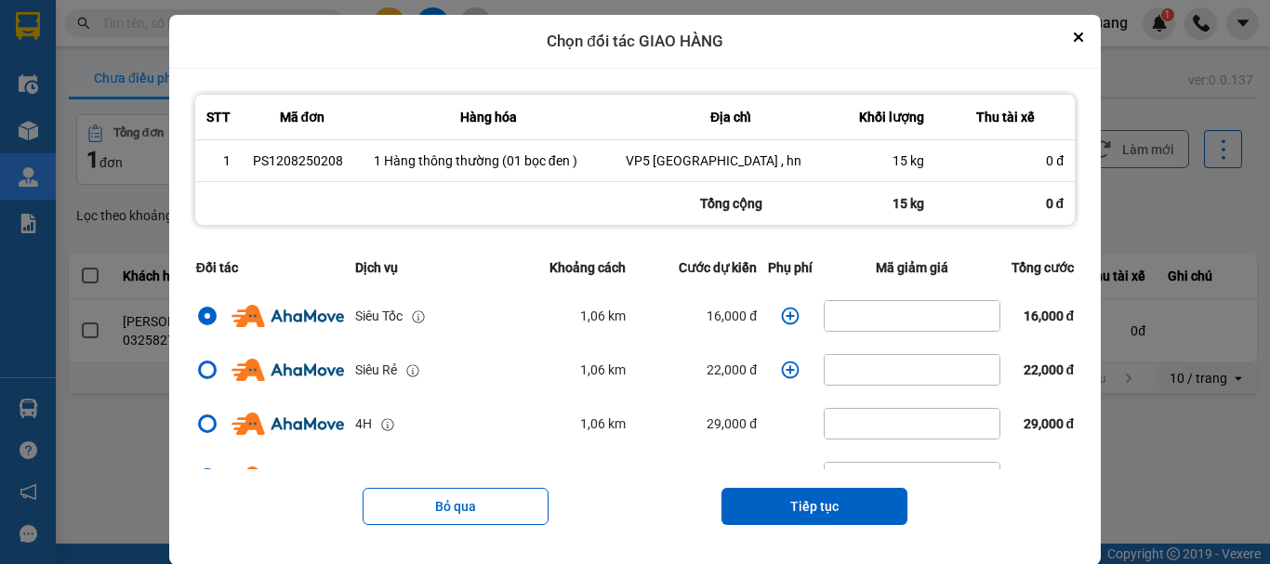
click at [781, 312] on icon "dialog" at bounding box center [790, 316] width 19 height 19
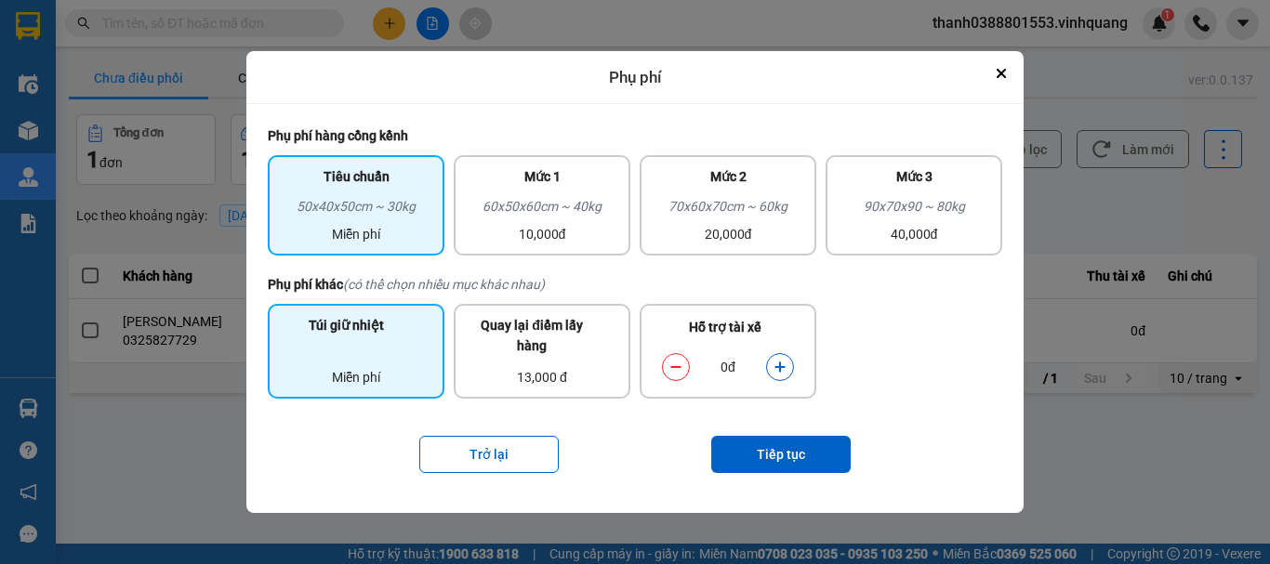
drag, startPoint x: 351, startPoint y: 365, endPoint x: 383, endPoint y: 364, distance: 32.6
click at [351, 364] on div "Miễn phí" at bounding box center [356, 366] width 154 height 43
click at [784, 367] on icon "dialog" at bounding box center [779, 368] width 10 height 10
click at [774, 457] on button "Tiếp tục" at bounding box center [780, 454] width 139 height 37
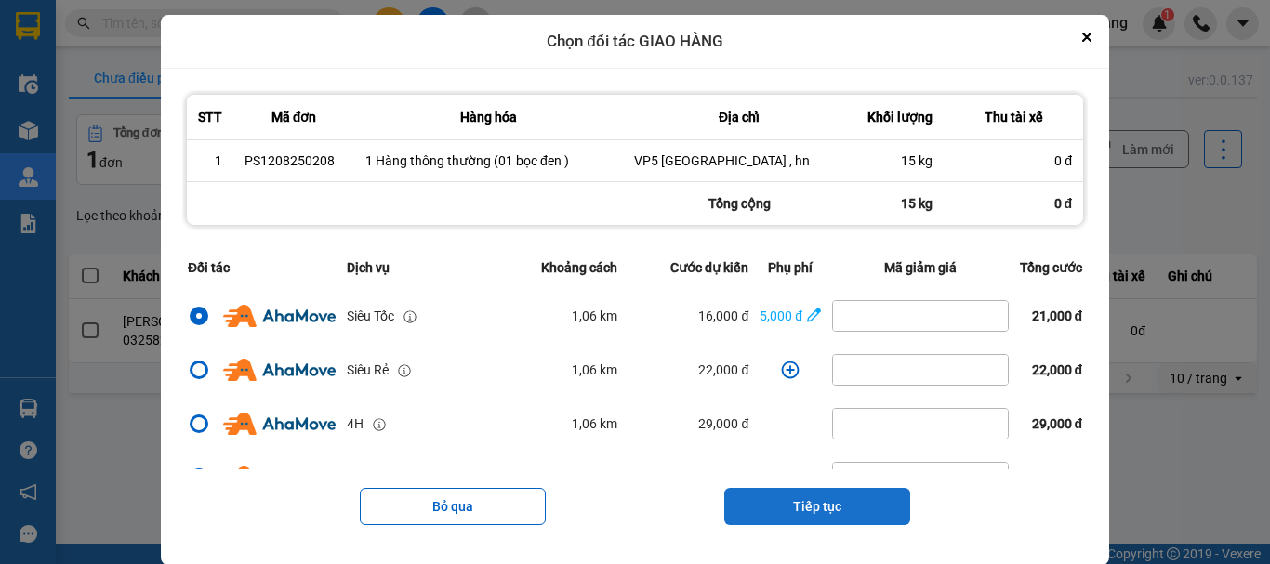
click at [813, 508] on button "Tiếp tục" at bounding box center [817, 506] width 186 height 37
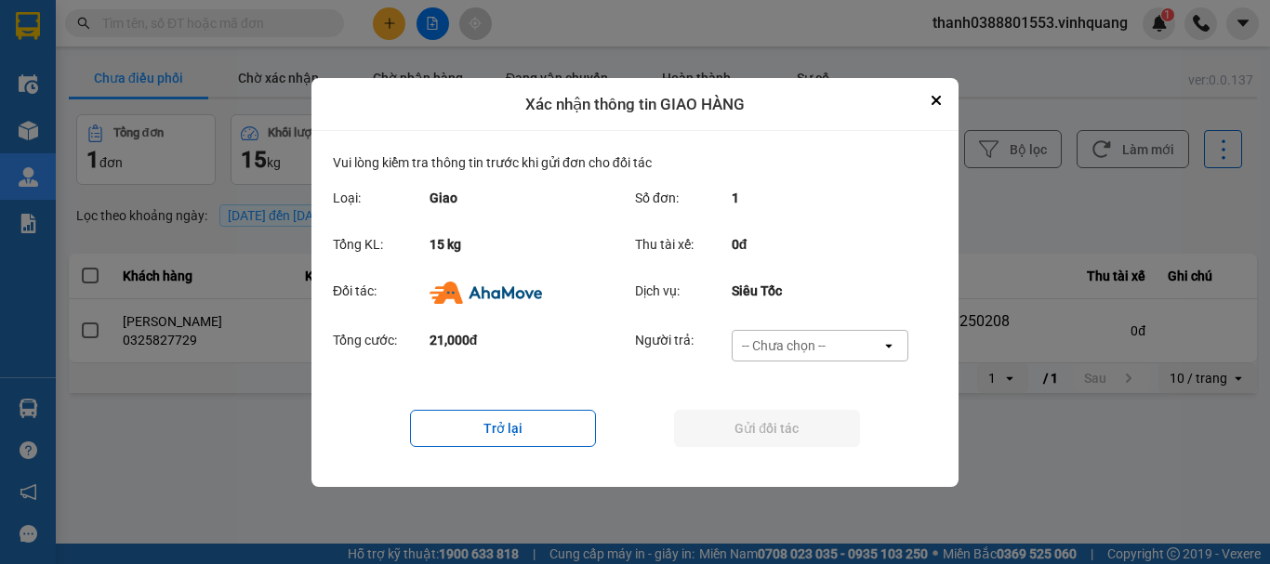
click at [768, 346] on div "-- Chưa chọn --" at bounding box center [784, 346] width 84 height 19
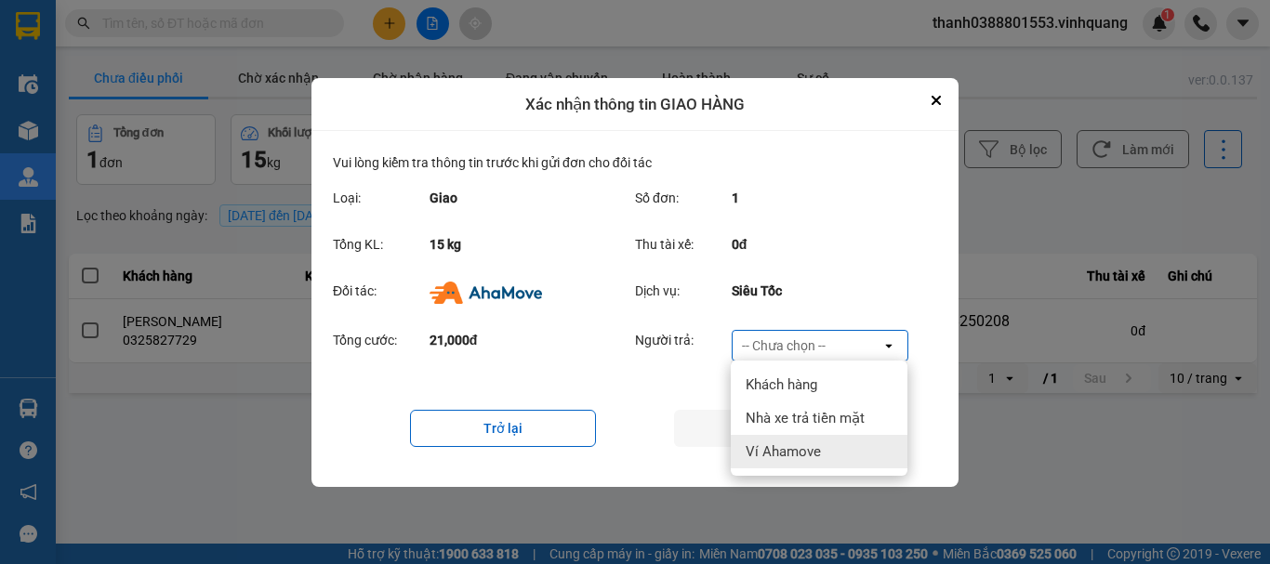
click at [790, 453] on span "Ví Ahamove" at bounding box center [783, 452] width 75 height 19
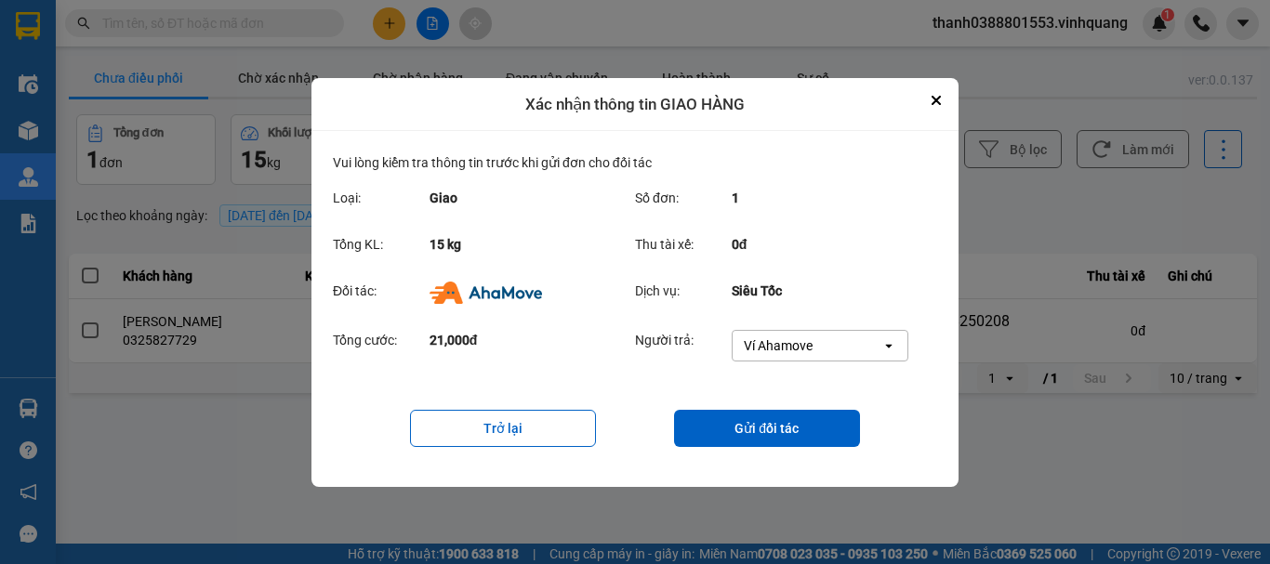
click at [806, 450] on div "Trở lại Gửi đối tác" at bounding box center [635, 428] width 604 height 74
click at [800, 432] on button "Gửi đối tác" at bounding box center [767, 428] width 186 height 37
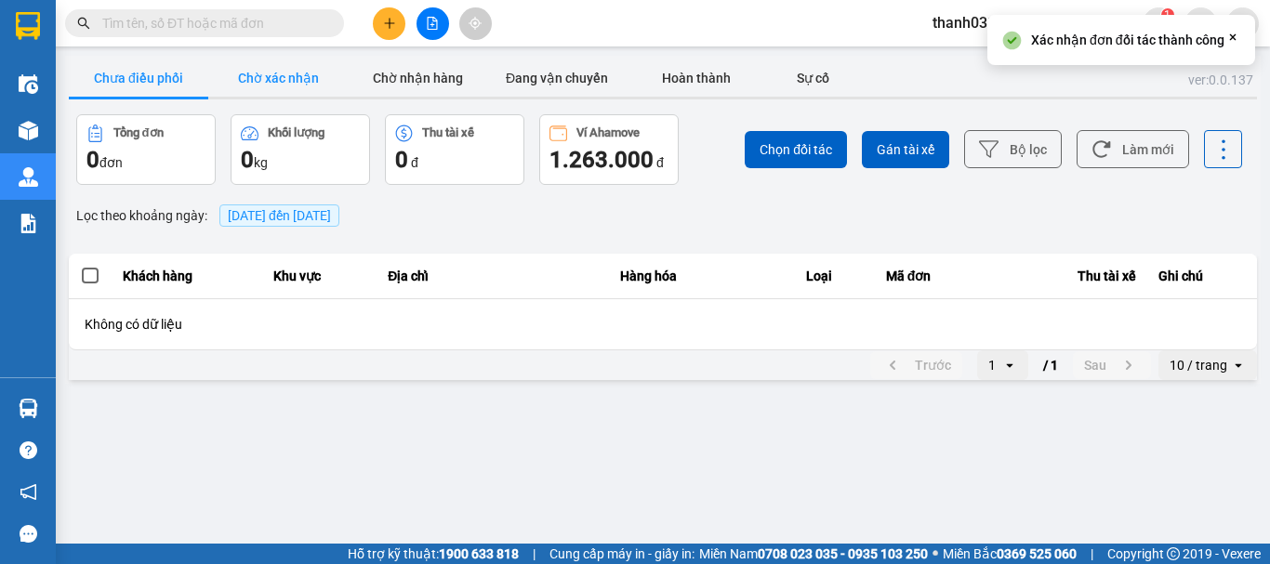
click at [304, 80] on button "Chờ xác nhận" at bounding box center [277, 78] width 139 height 37
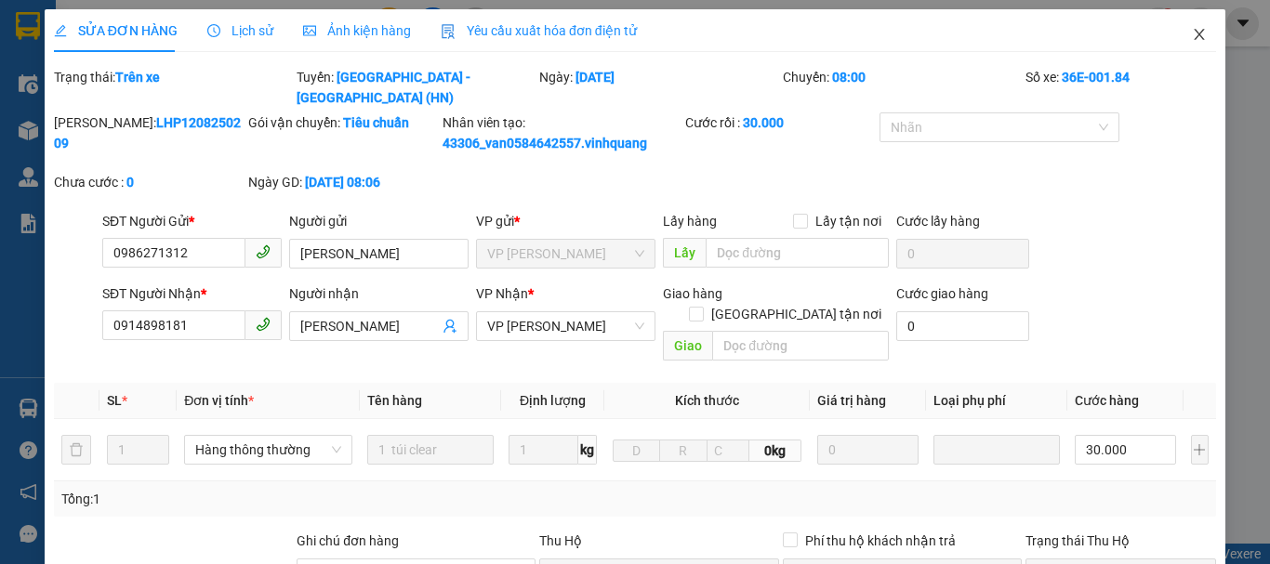
click at [1192, 38] on icon "close" at bounding box center [1199, 34] width 15 height 15
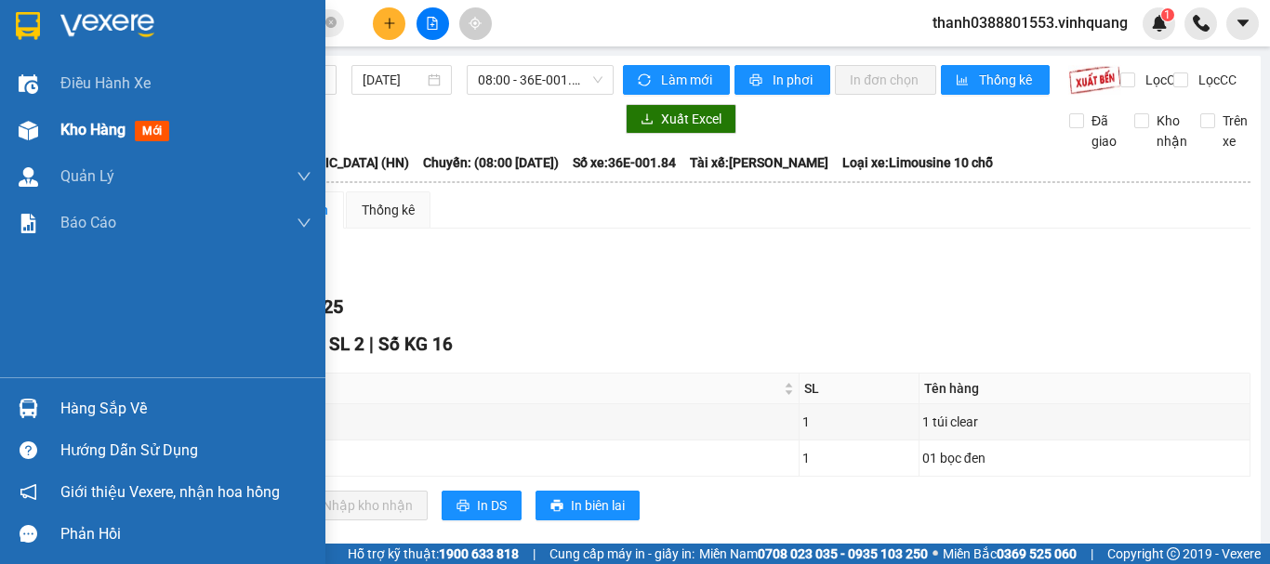
click at [36, 134] on img at bounding box center [29, 131] width 20 height 20
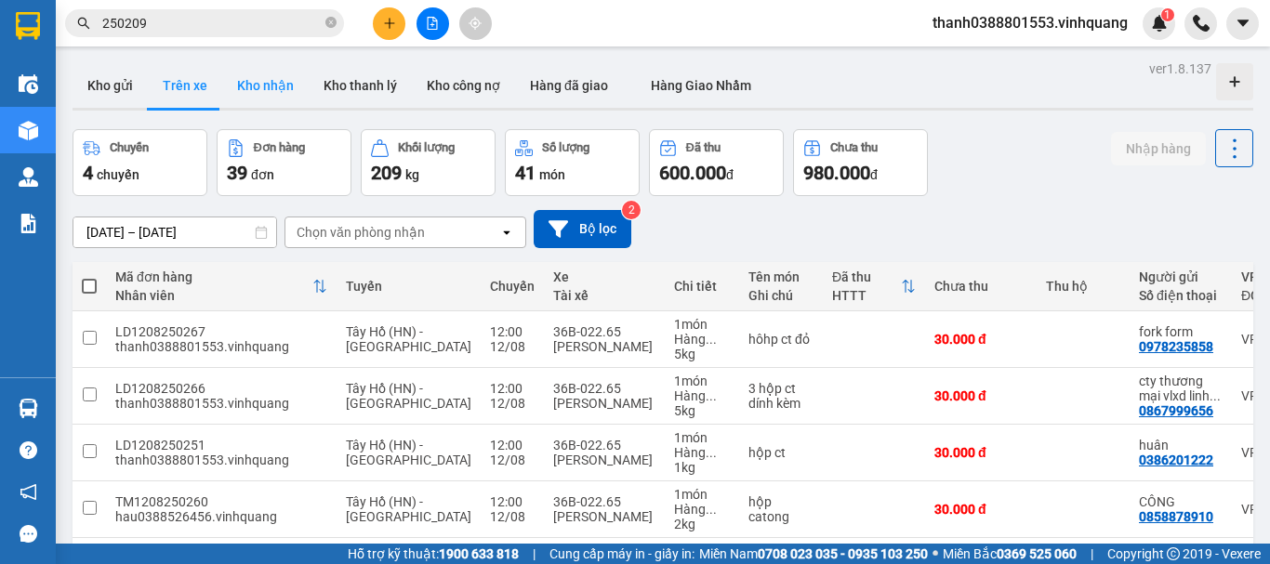
click at [267, 90] on button "Kho nhận" at bounding box center [265, 85] width 86 height 45
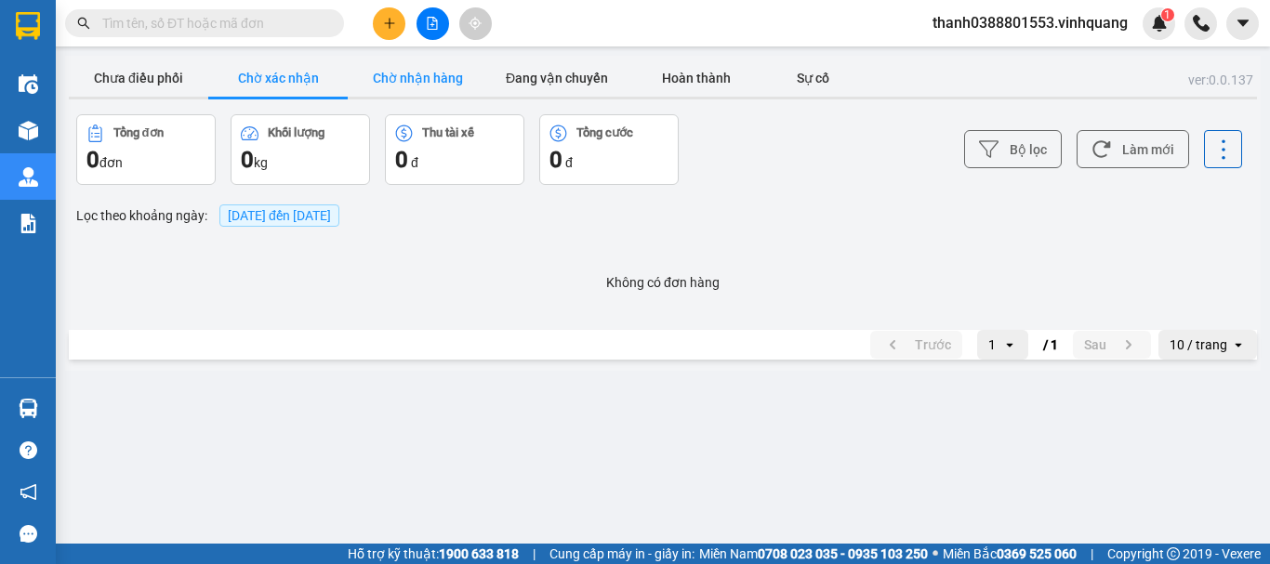
click at [419, 65] on button "Chờ nhận hàng" at bounding box center [417, 78] width 139 height 37
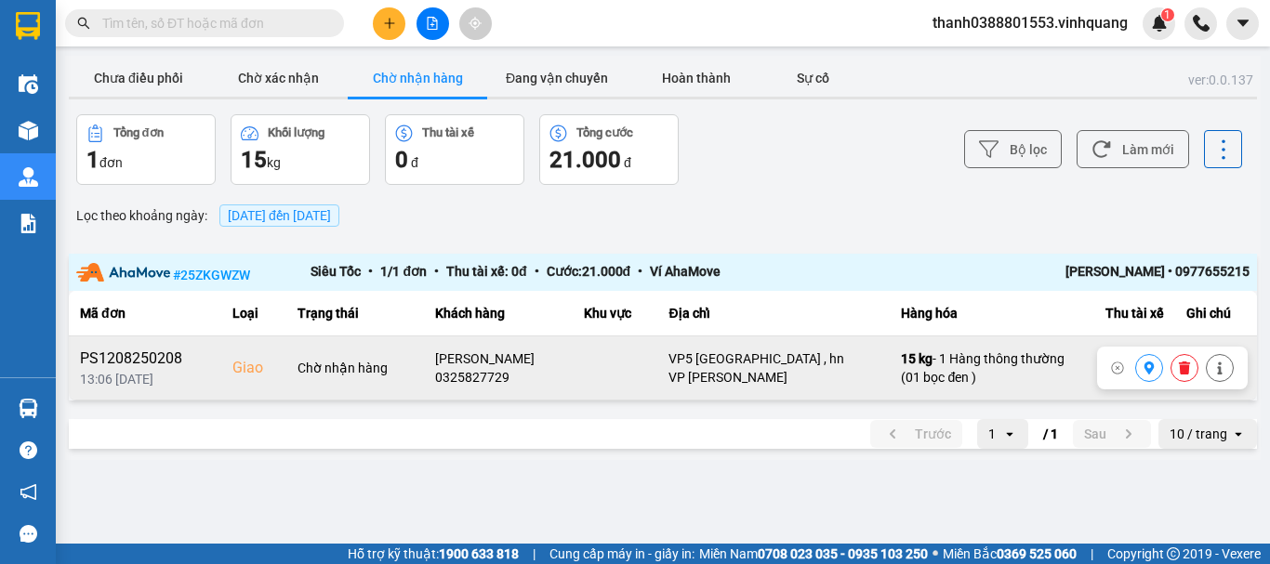
click at [1153, 366] on icon at bounding box center [1150, 368] width 10 height 13
click at [538, 459] on div "ver: 0.0.137 Chưa điều phối Chờ xác nhận Chờ nhận hàng Đang vận chuyển Hoàn thà…" at bounding box center [663, 258] width 1196 height 404
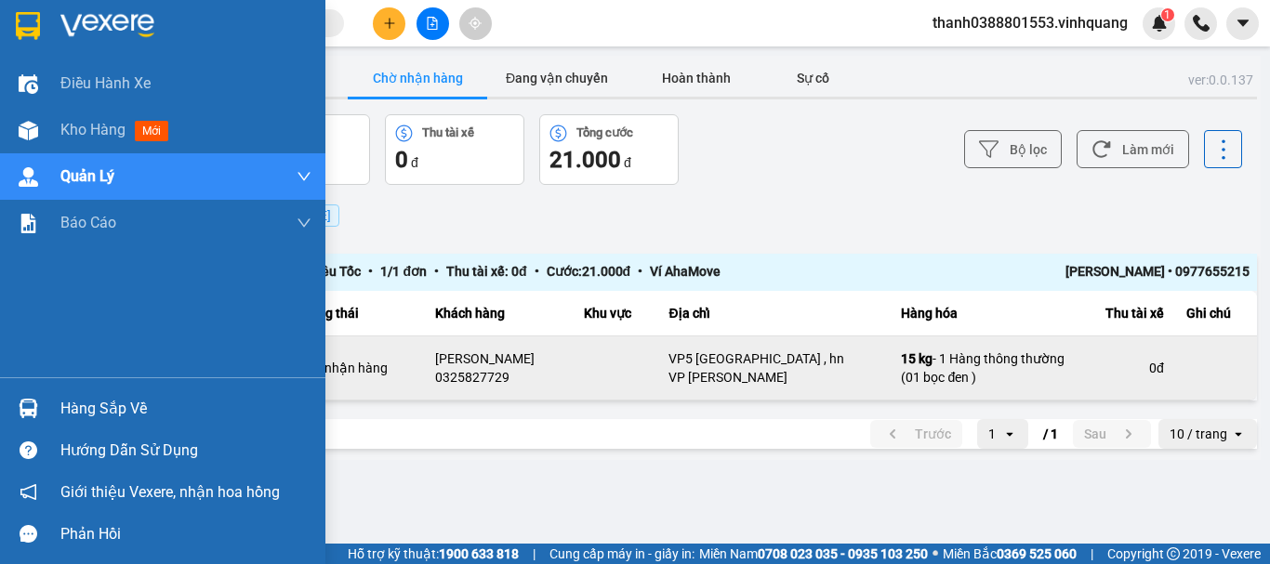
click at [19, 406] on img at bounding box center [29, 409] width 20 height 20
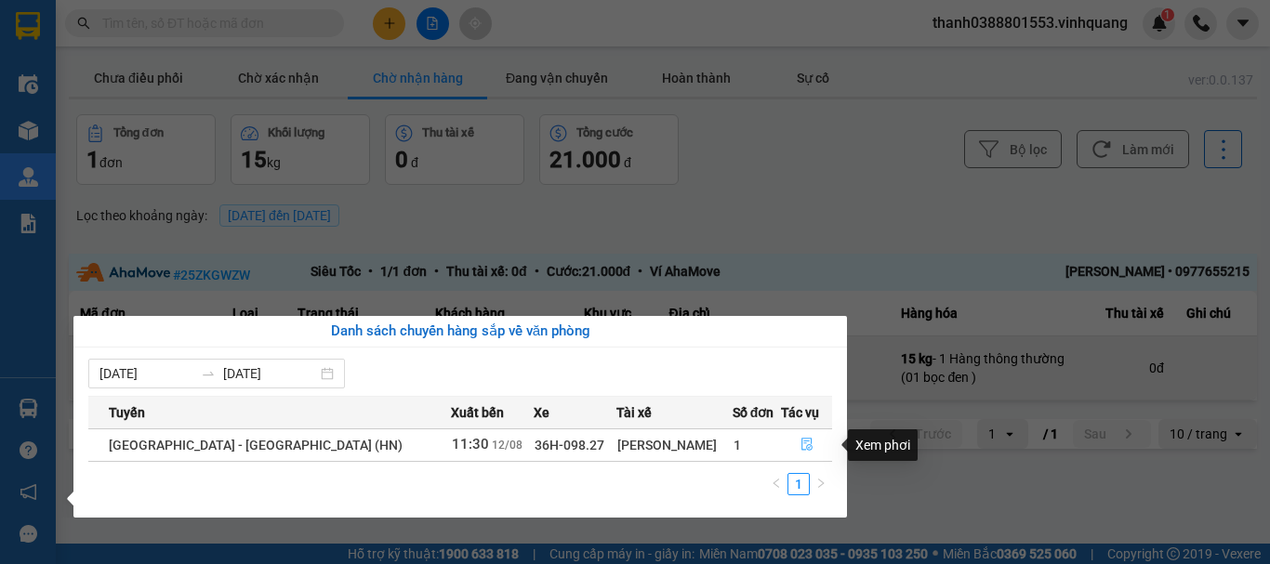
click at [801, 446] on icon "file-done" at bounding box center [807, 444] width 13 height 13
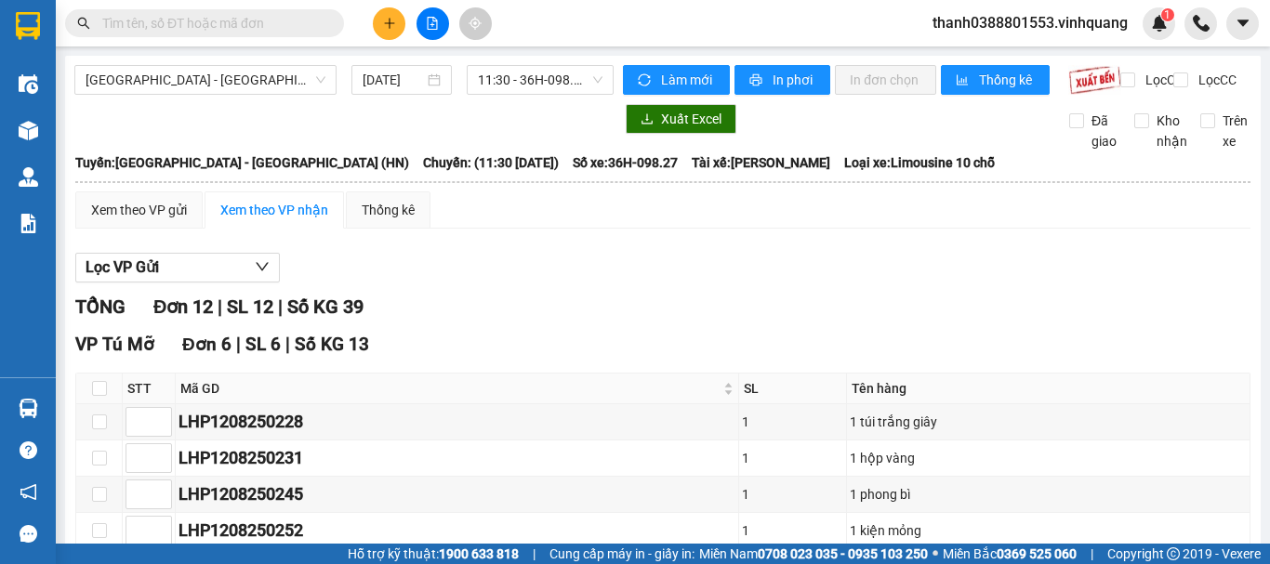
scroll to position [828, 0]
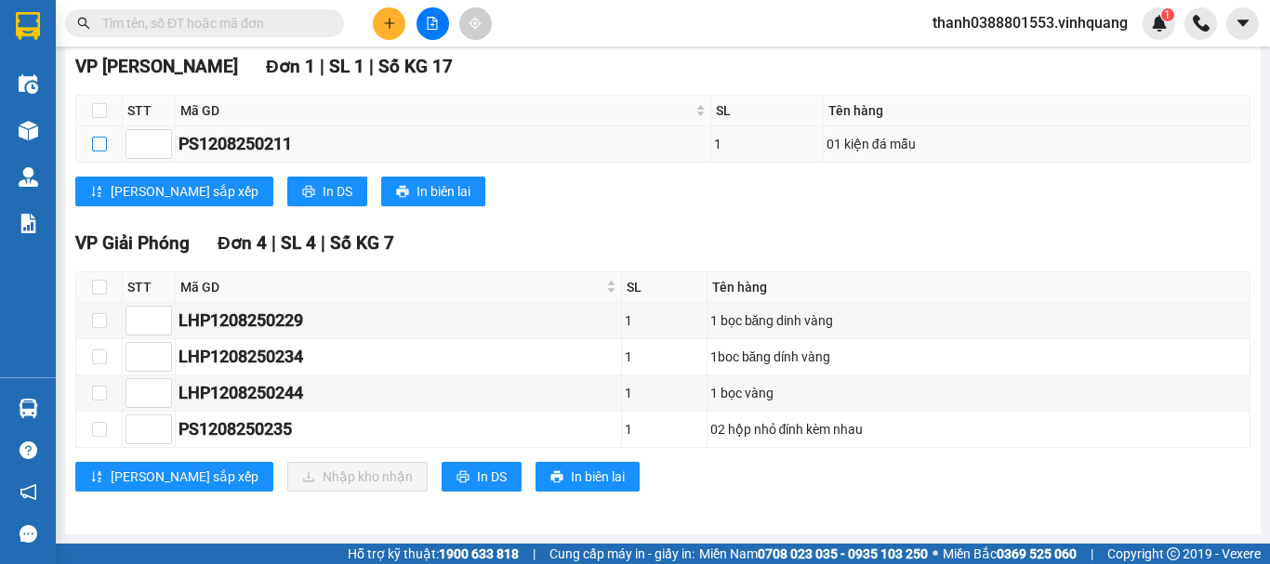
click at [106, 147] on input "checkbox" at bounding box center [99, 144] width 15 height 15
checkbox input "true"
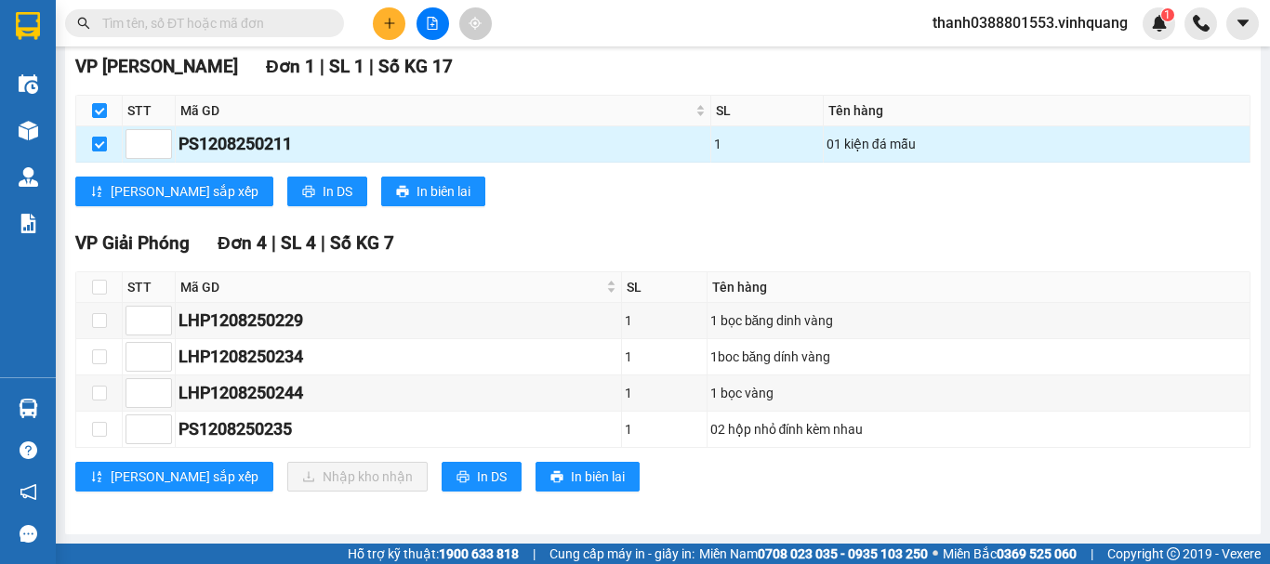
click at [106, 147] on input "checkbox" at bounding box center [99, 144] width 15 height 15
checkbox input "false"
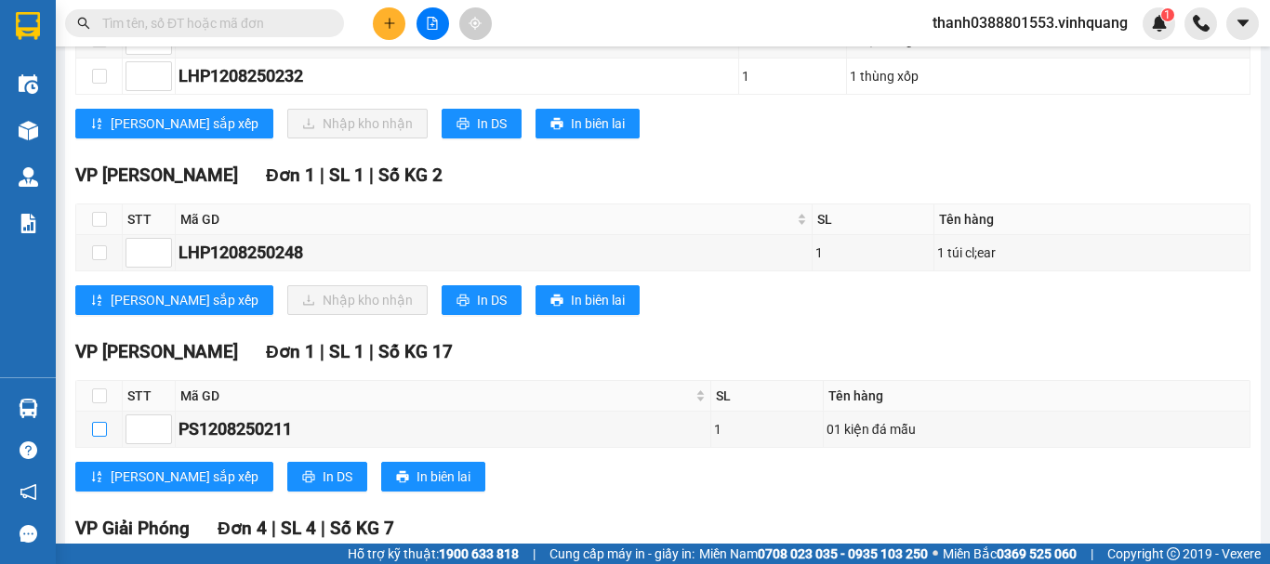
scroll to position [522, 0]
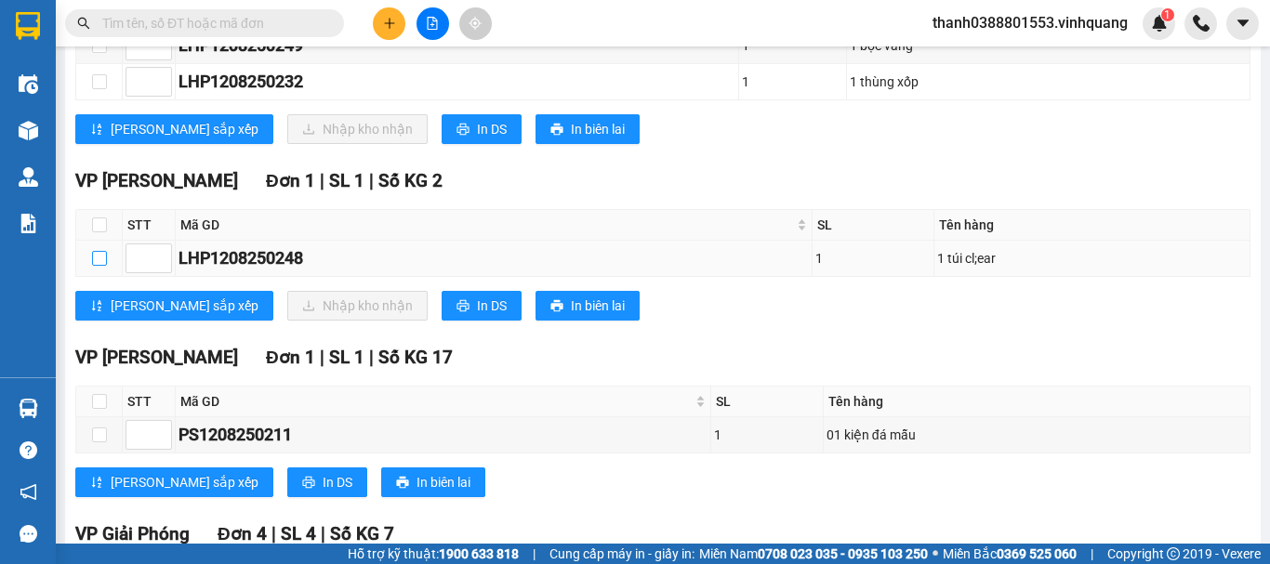
click at [103, 266] on input "checkbox" at bounding box center [99, 258] width 15 height 15
checkbox input "true"
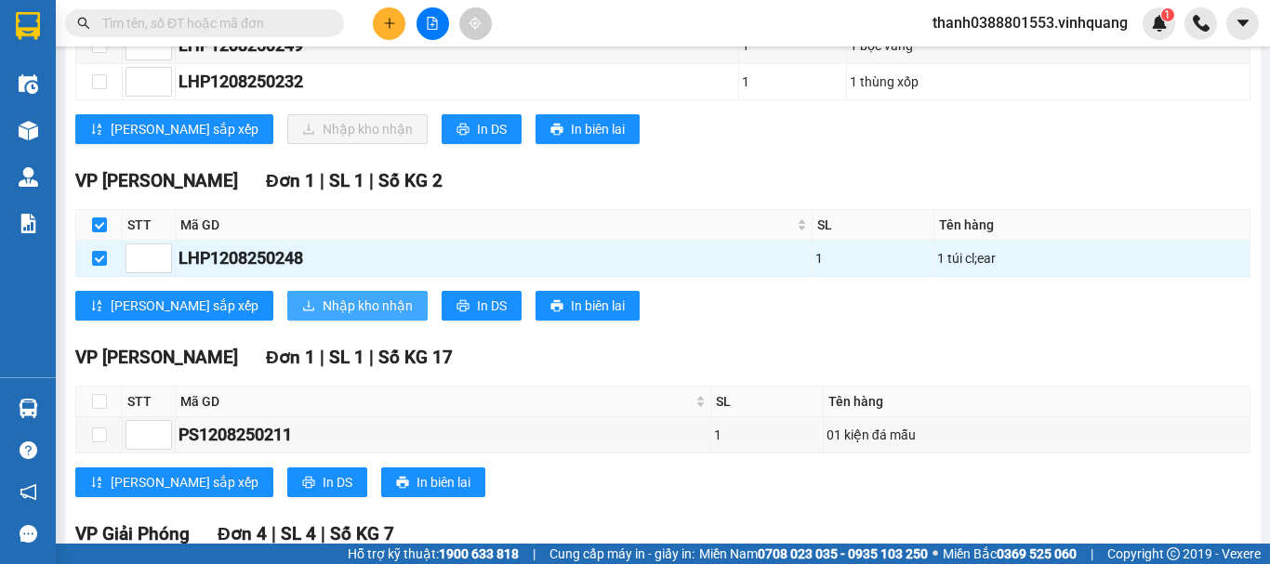
click at [323, 316] on span "Nhập kho nhận" at bounding box center [368, 306] width 90 height 20
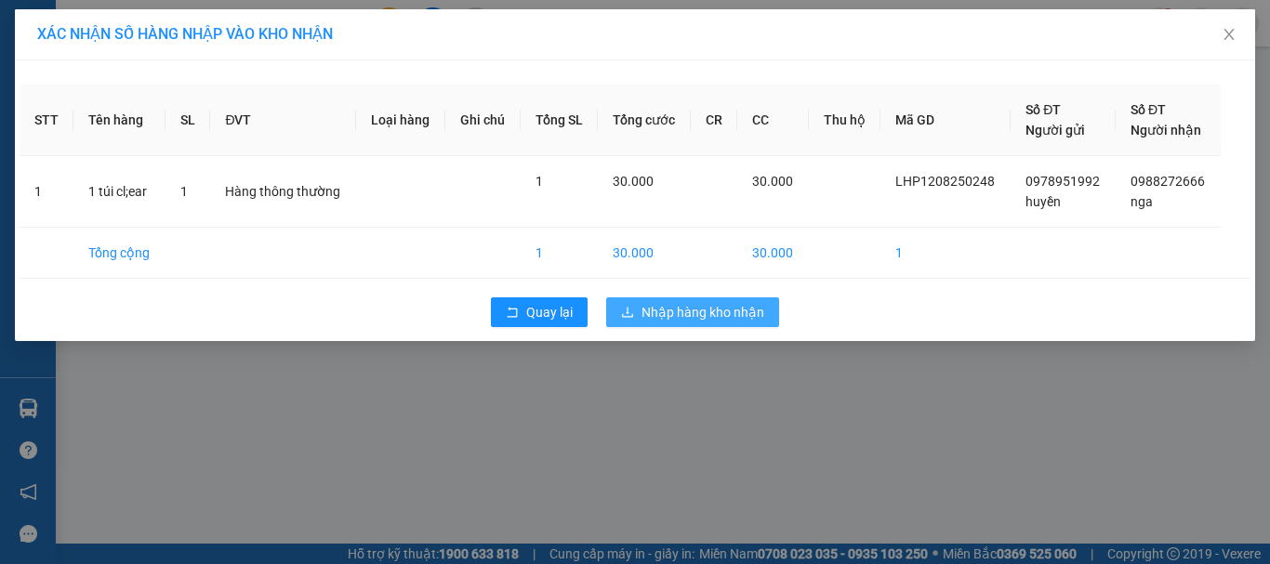
click at [679, 316] on span "Nhập hàng kho nhận" at bounding box center [703, 312] width 123 height 20
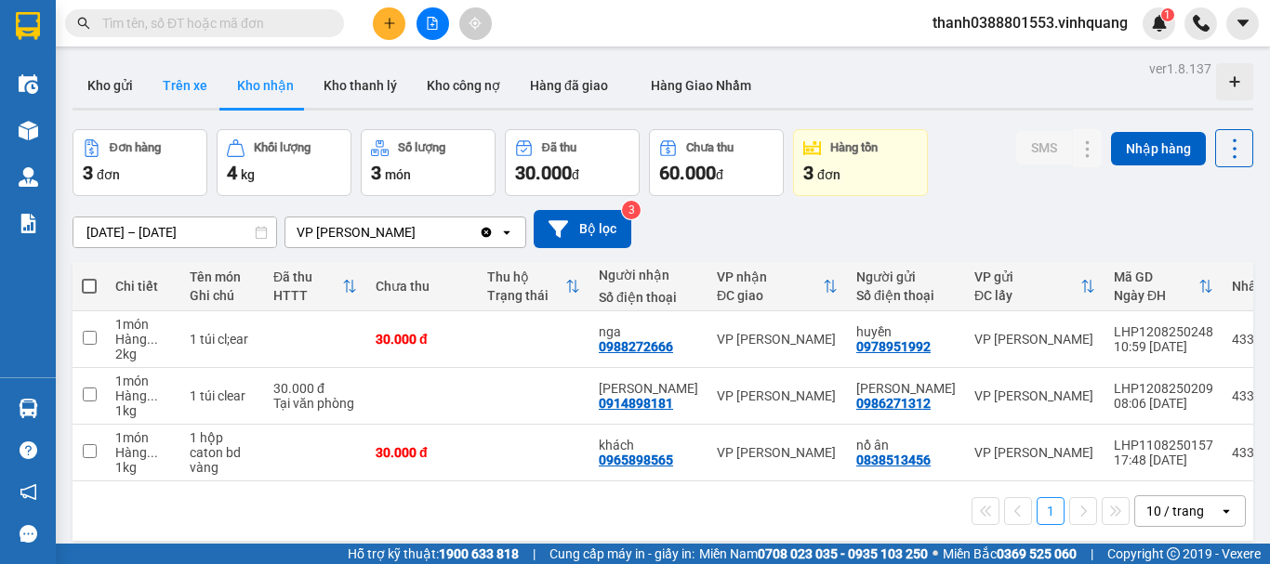
click at [183, 93] on button "Trên xe" at bounding box center [185, 85] width 74 height 45
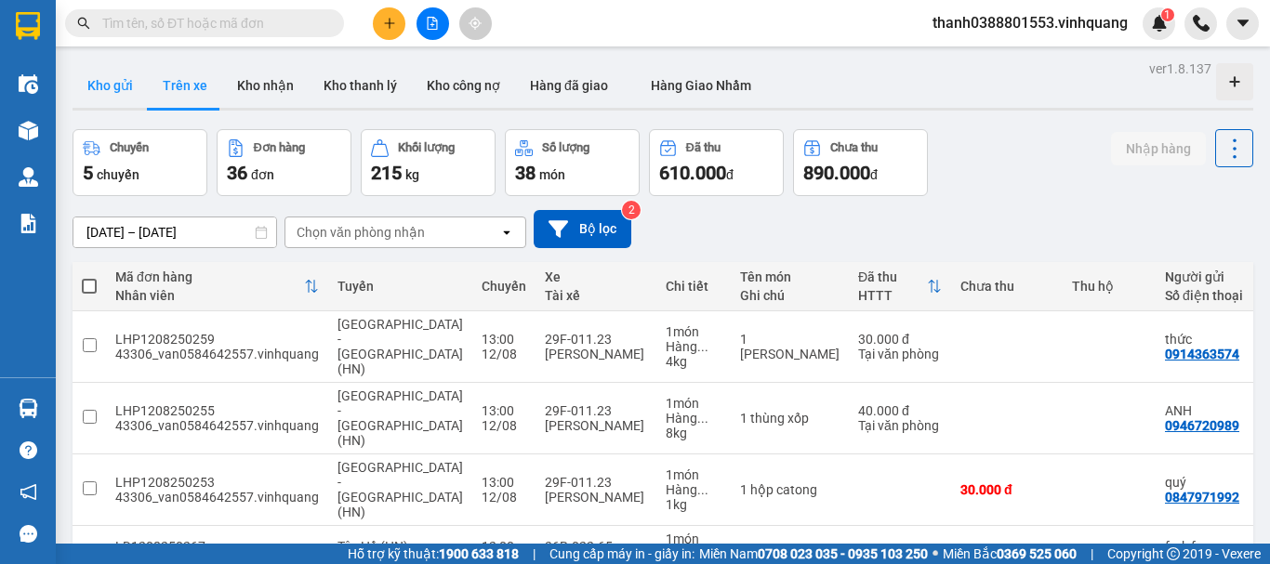
click at [131, 97] on button "Kho gửi" at bounding box center [110, 85] width 75 height 45
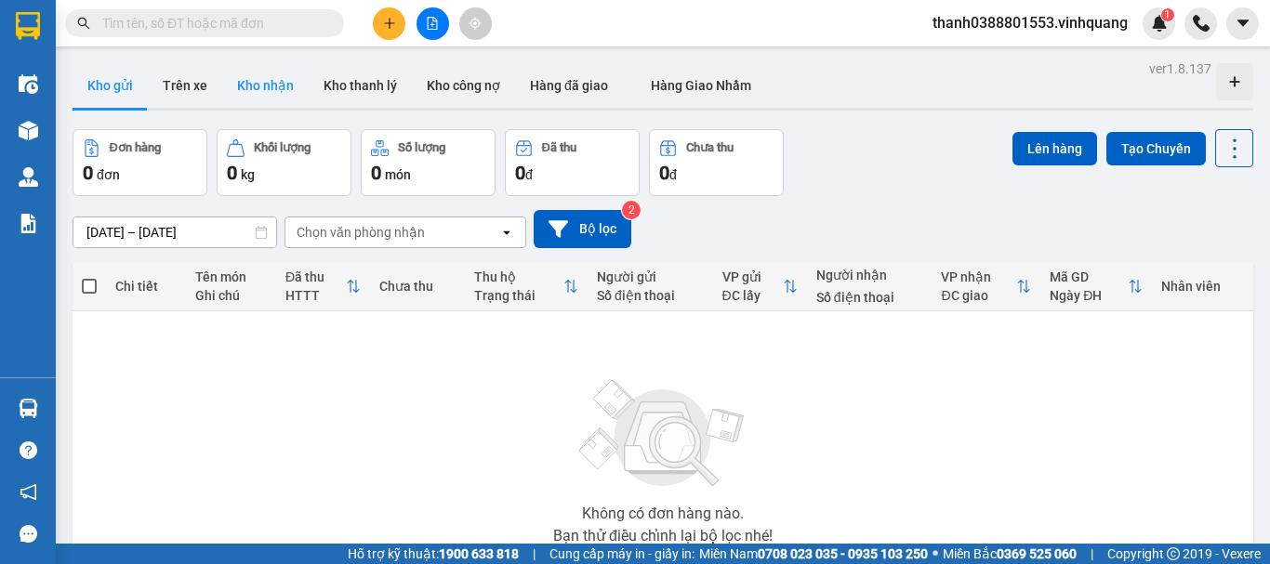
click at [243, 96] on button "Kho nhận" at bounding box center [265, 85] width 86 height 45
